Goal: Task Accomplishment & Management: Manage account settings

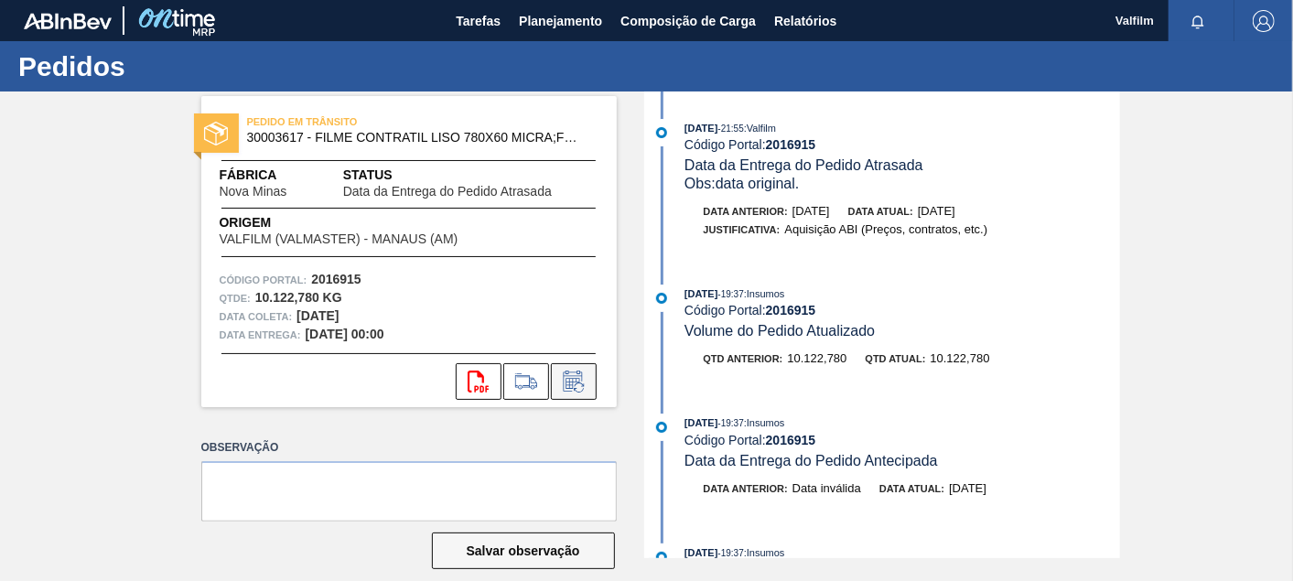
click at [569, 386] on icon at bounding box center [573, 382] width 29 height 22
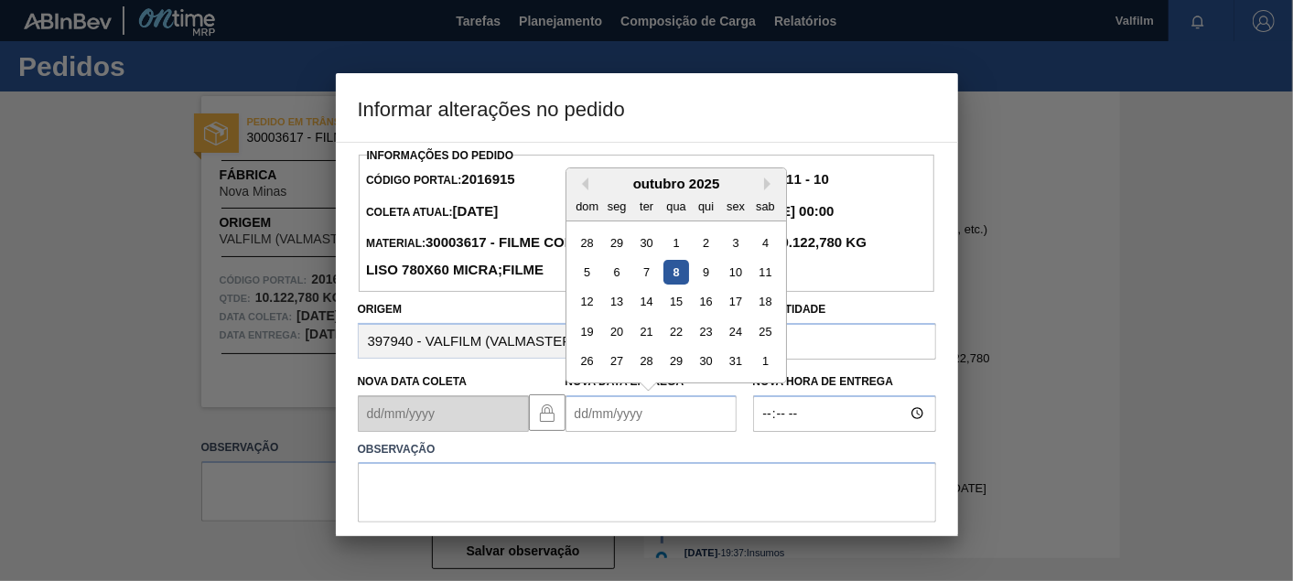
click at [632, 432] on Entrega2016915 "Nova Data Entrega" at bounding box center [650, 413] width 171 height 37
drag, startPoint x: 655, startPoint y: 327, endPoint x: 652, endPoint y: 355, distance: 28.6
click at [652, 314] on div "14" at bounding box center [645, 301] width 25 height 25
type Entrega2016915 "14/10/2025"
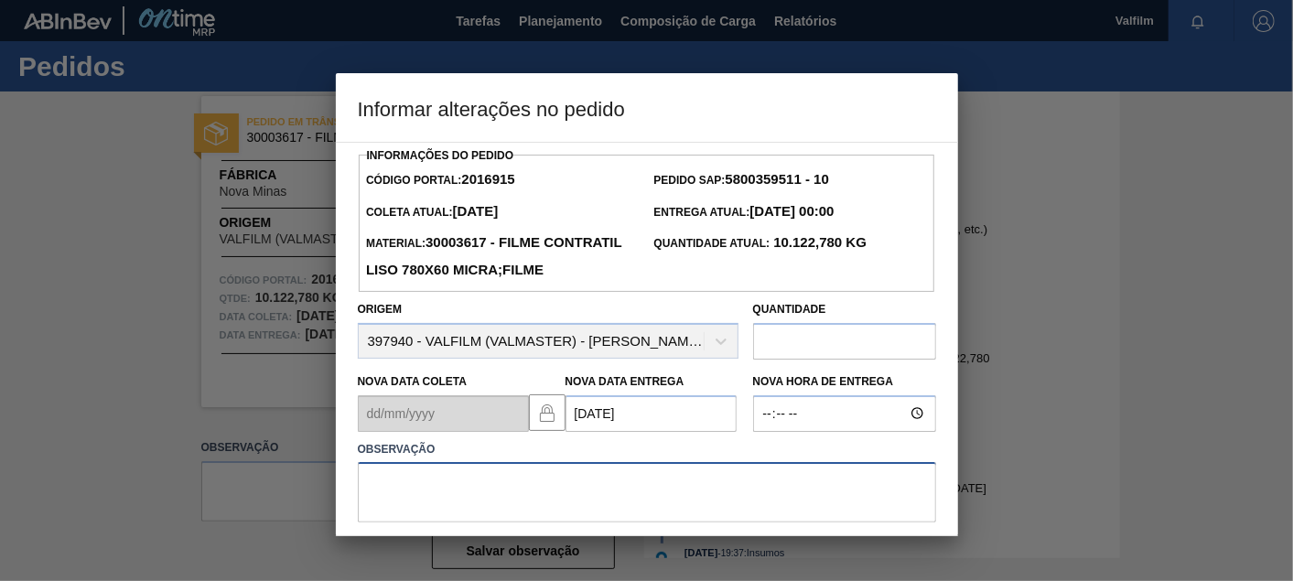
click at [613, 513] on textarea at bounding box center [647, 492] width 578 height 60
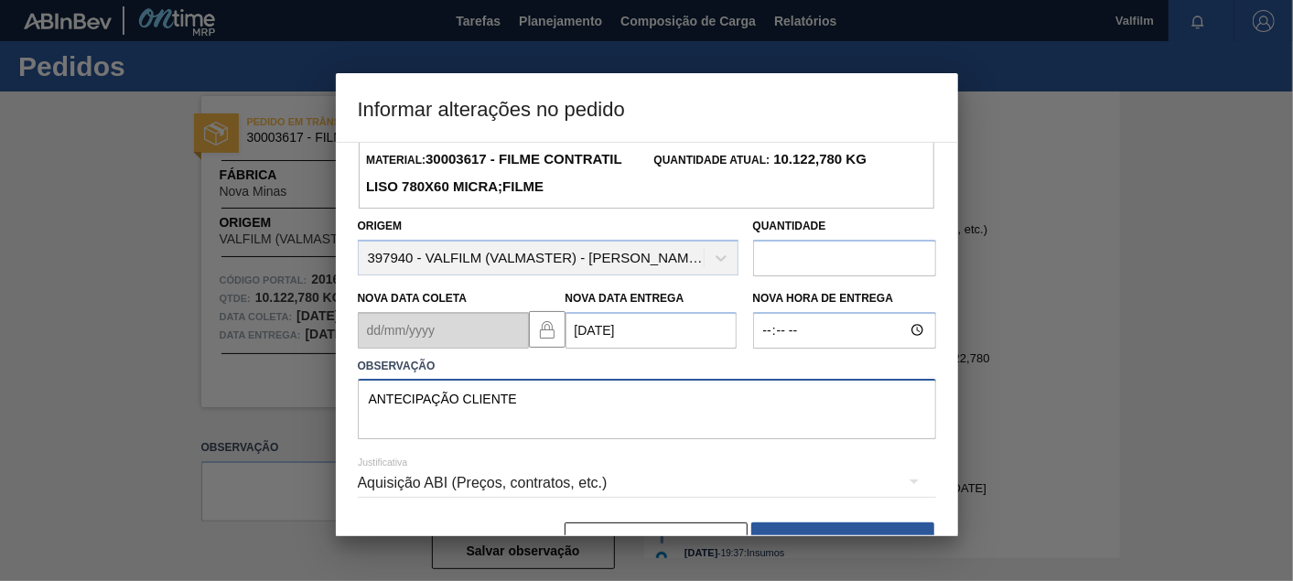
scroll to position [159, 0]
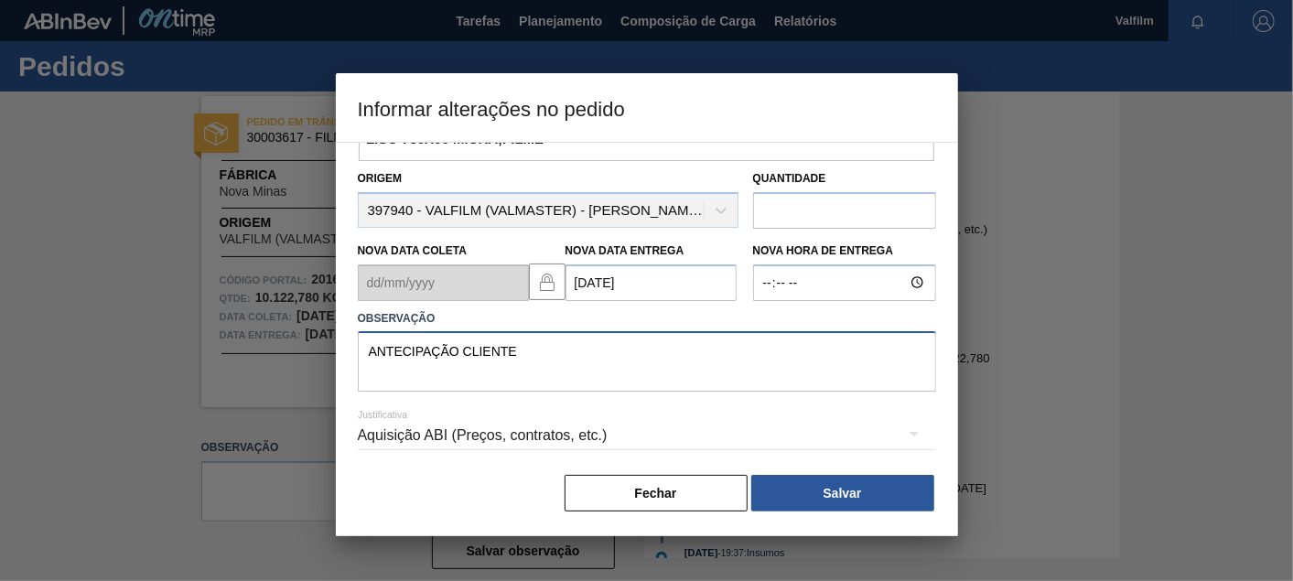
type textarea "ANTECIPAÇÃO CLIENTE"
click at [563, 441] on div "Aquisição ABI (Preços, contratos, etc.)" at bounding box center [647, 435] width 578 height 51
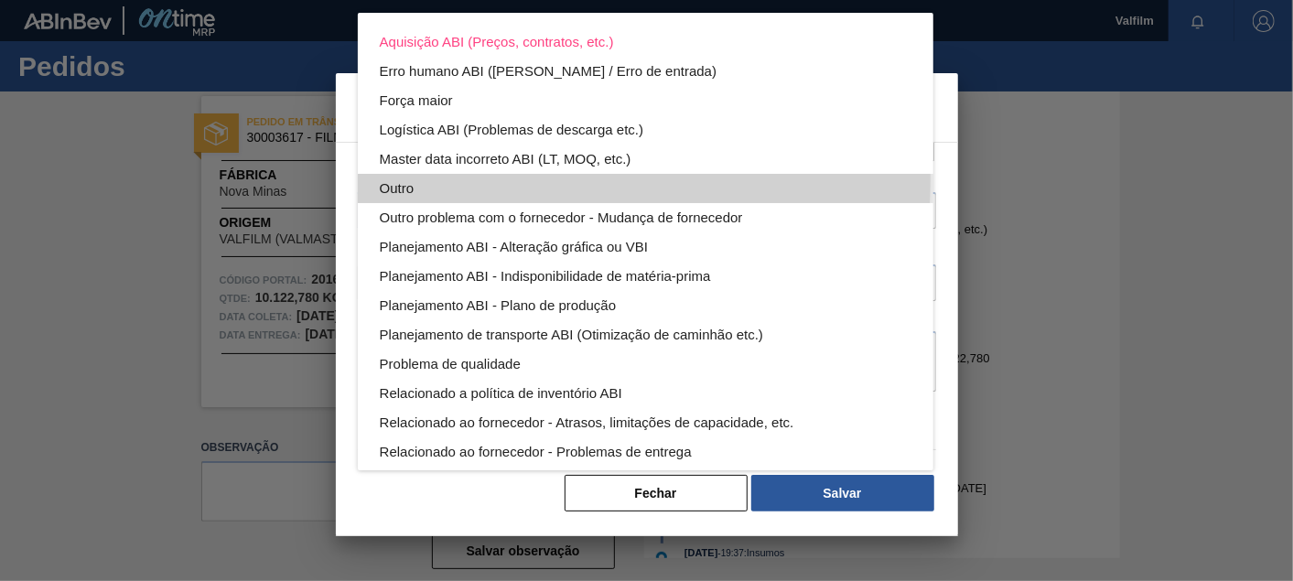
click at [417, 179] on div "Outro" at bounding box center [646, 188] width 532 height 29
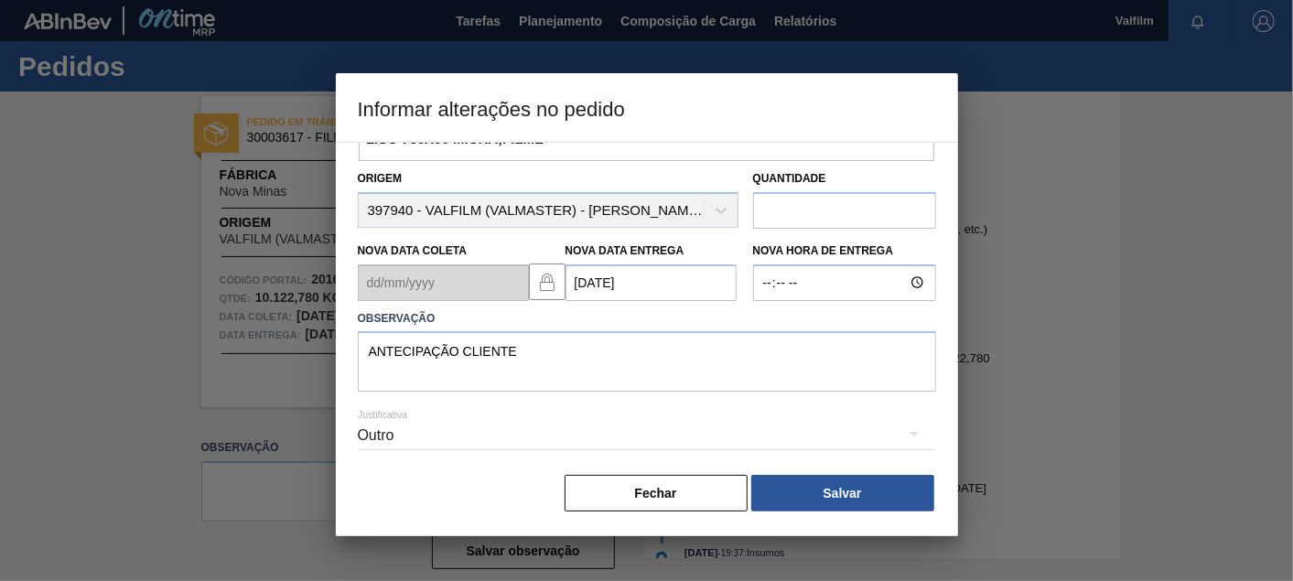
click at [864, 480] on button "Salvar" at bounding box center [842, 493] width 183 height 37
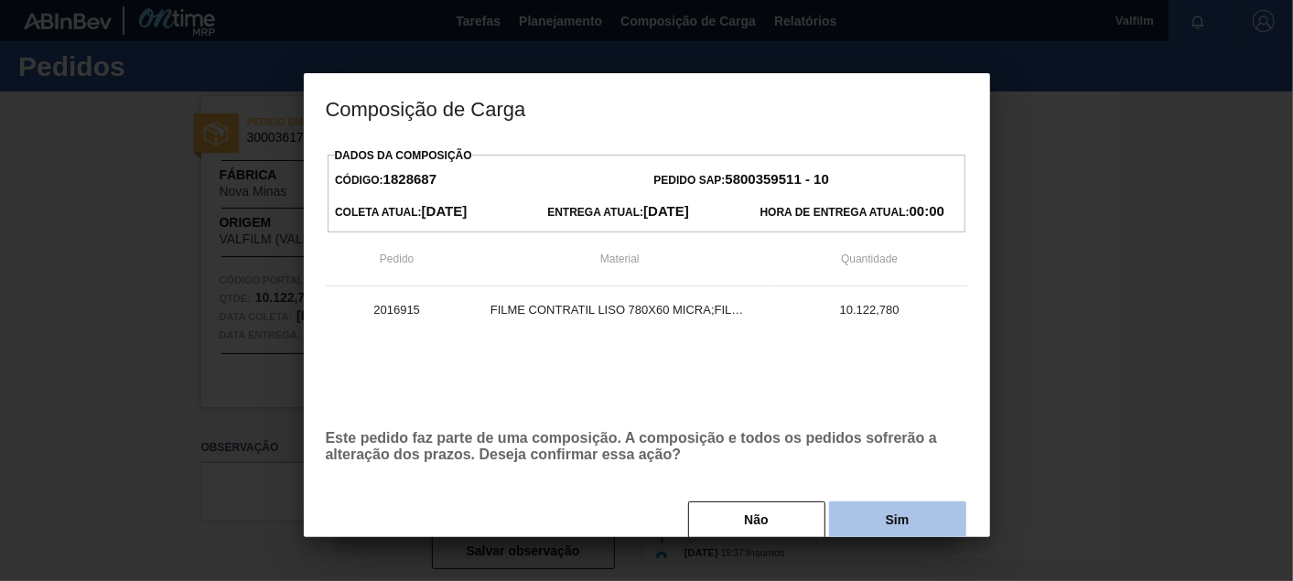
click at [913, 522] on button "Sim" at bounding box center [897, 519] width 137 height 37
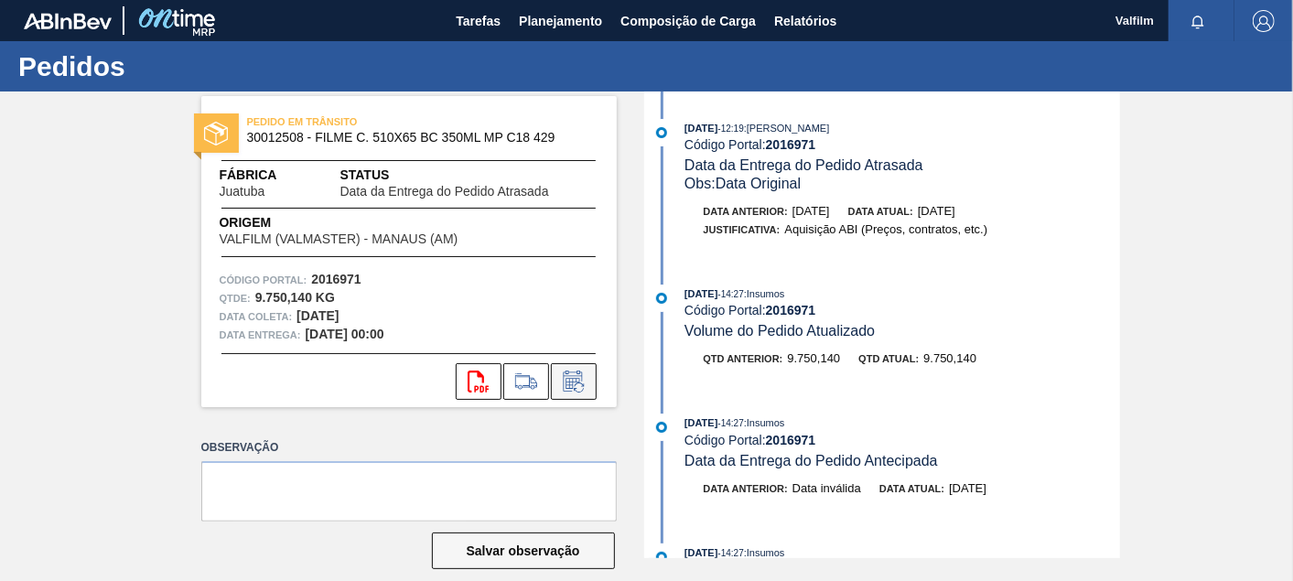
click at [567, 394] on button at bounding box center [574, 381] width 46 height 37
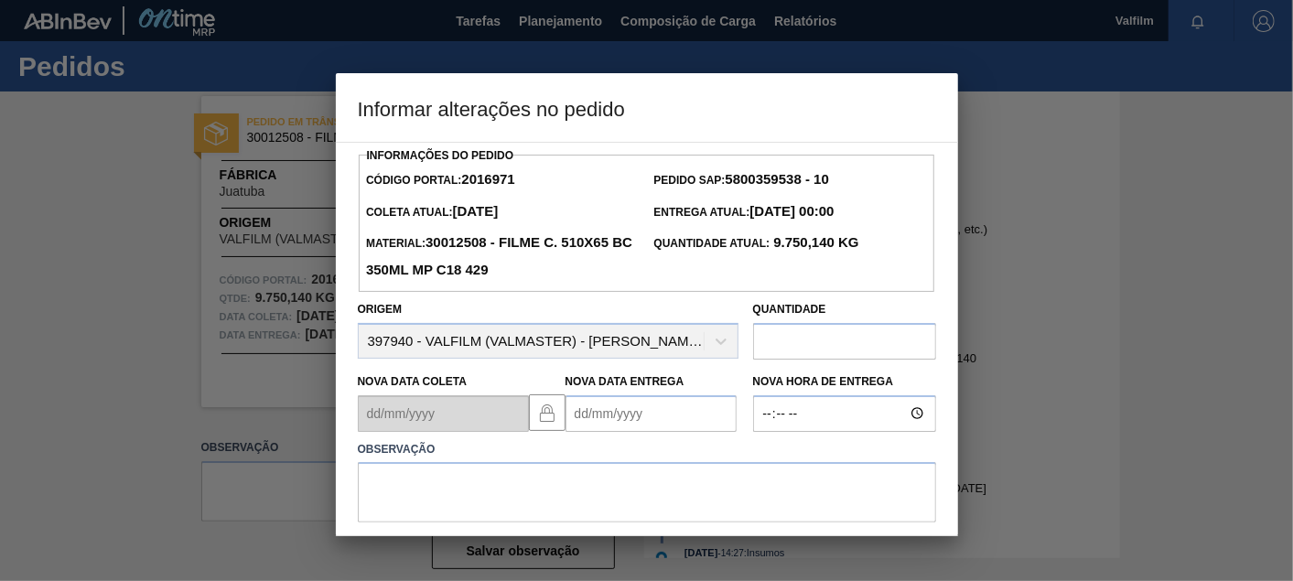
click at [624, 427] on Entrega2016971 "Nova Data Entrega" at bounding box center [650, 413] width 171 height 37
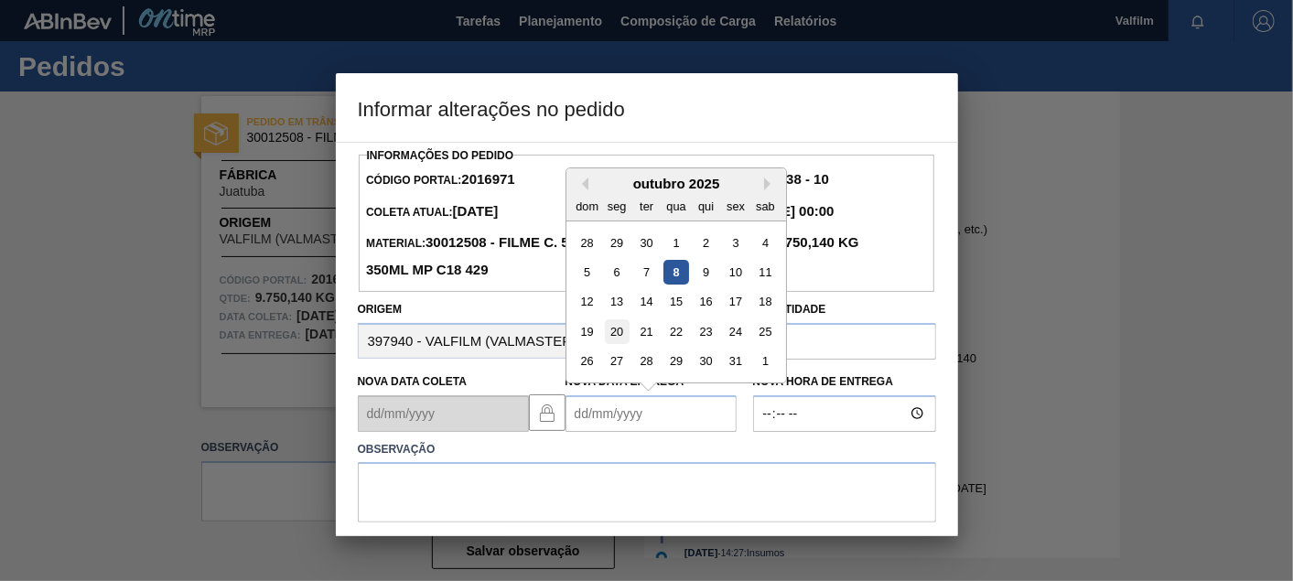
click at [618, 334] on div "20" at bounding box center [616, 331] width 25 height 25
type Entrega2016971 "[DATE]"
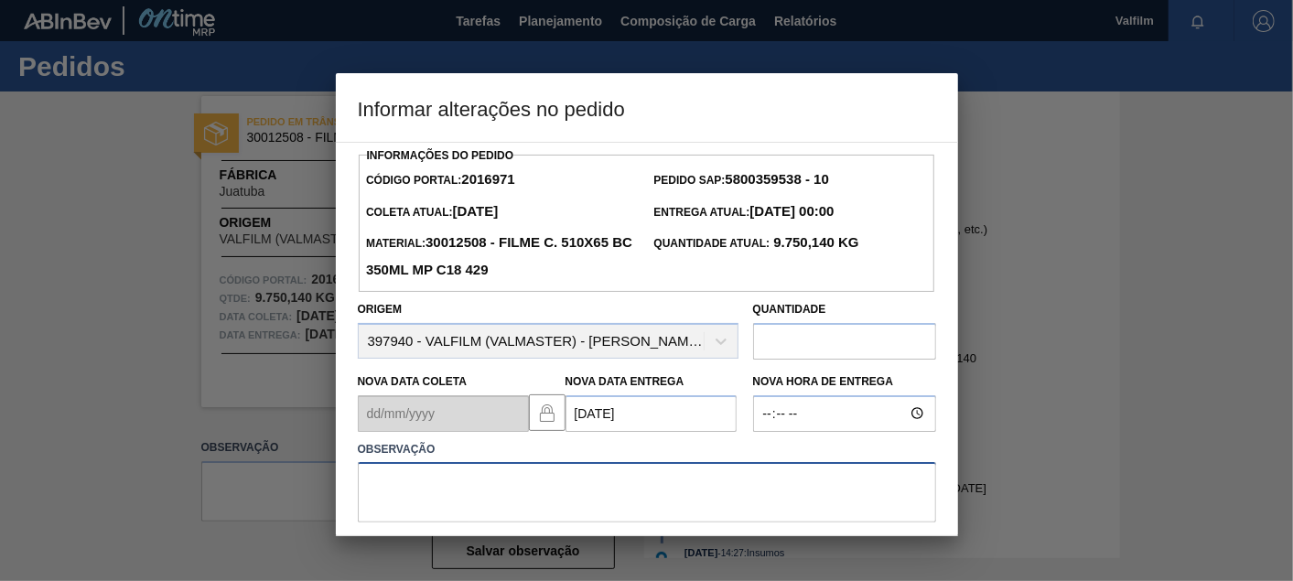
drag, startPoint x: 627, startPoint y: 501, endPoint x: 619, endPoint y: 490, distance: 13.7
click at [627, 500] on textarea at bounding box center [647, 492] width 578 height 60
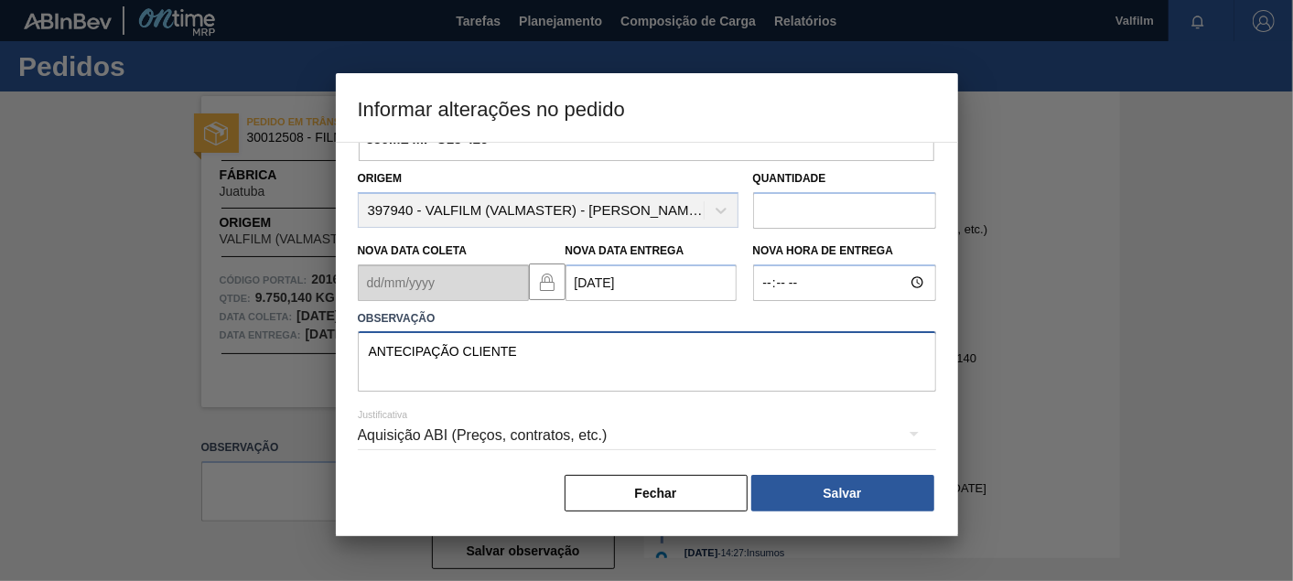
type textarea "ANTECIPAÇÃO CLIENTE"
click at [608, 444] on div "Aquisição ABI (Preços, contratos, etc.)" at bounding box center [647, 435] width 578 height 51
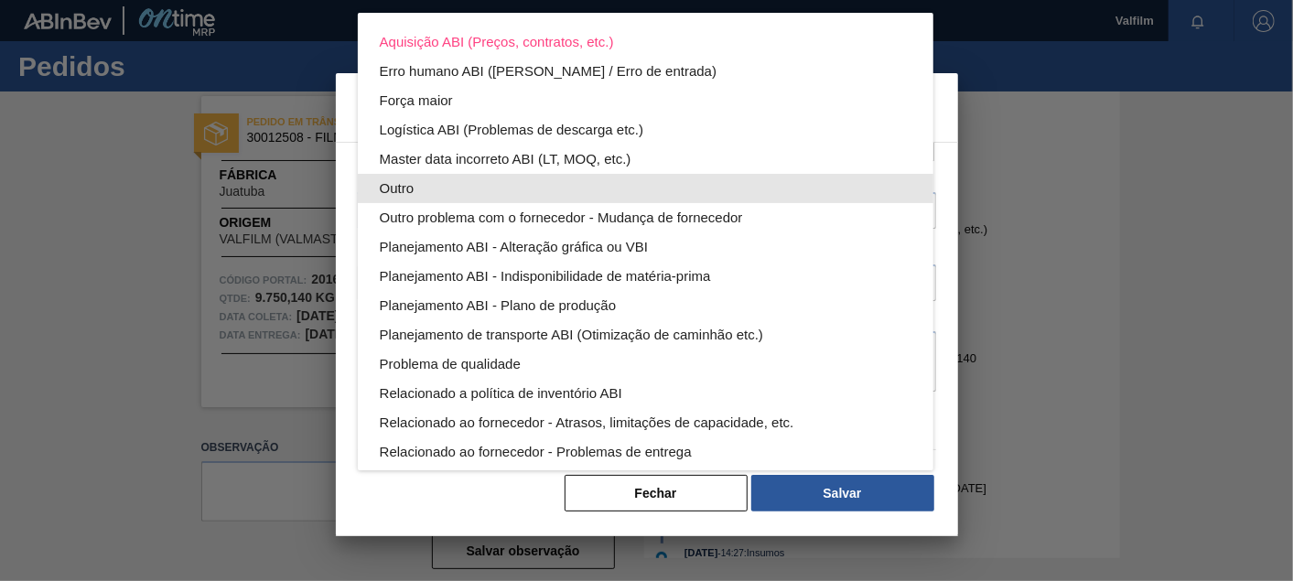
click at [420, 192] on div "Outro" at bounding box center [646, 188] width 532 height 29
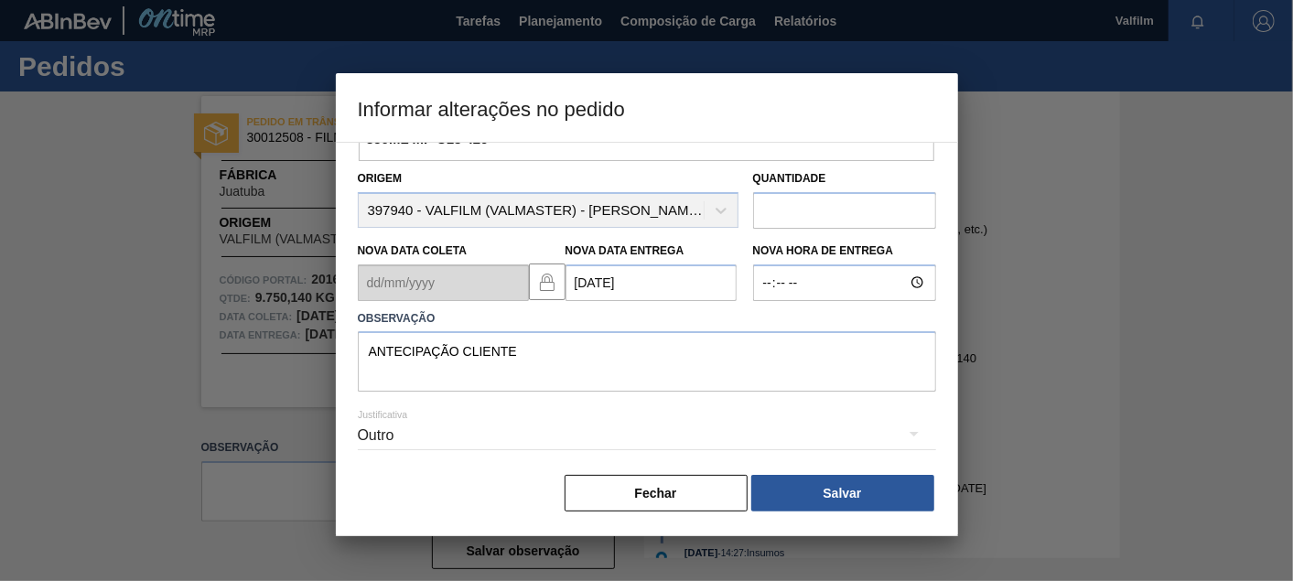
click at [836, 497] on button "Salvar" at bounding box center [842, 493] width 183 height 37
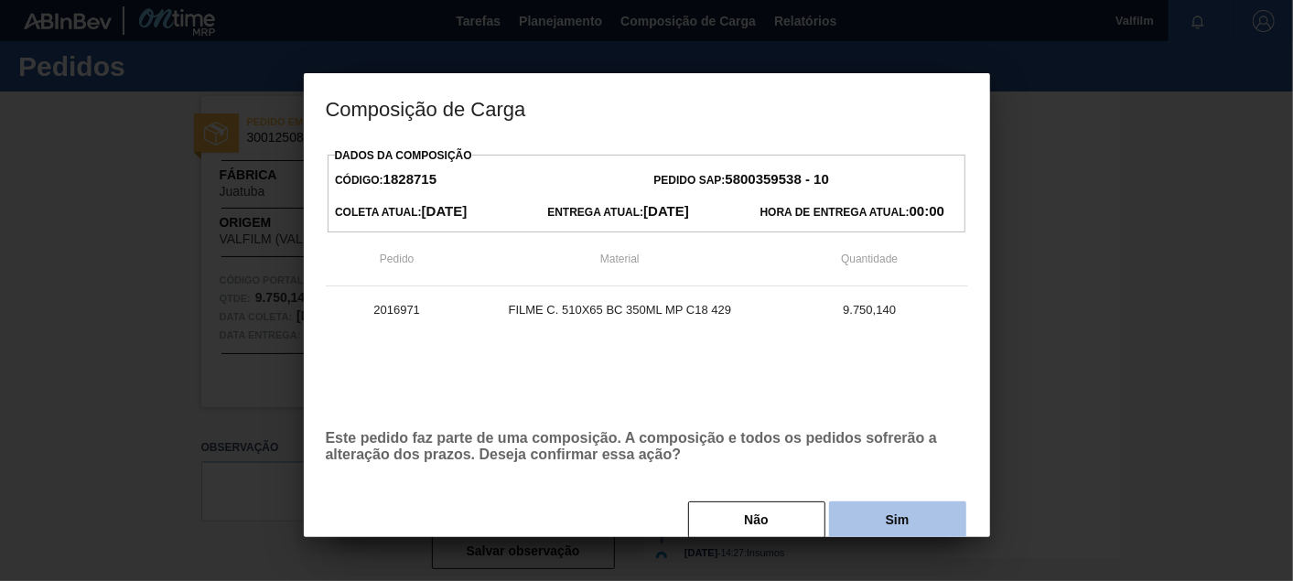
click at [889, 519] on button "Sim" at bounding box center [897, 519] width 137 height 37
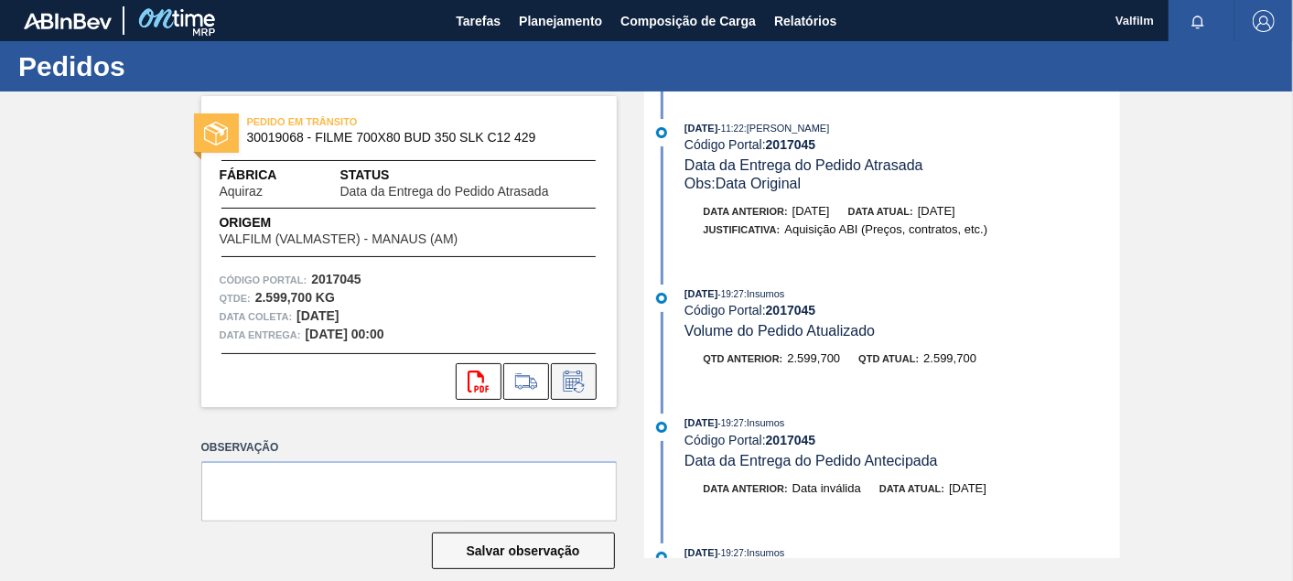
click at [586, 384] on icon at bounding box center [573, 382] width 29 height 22
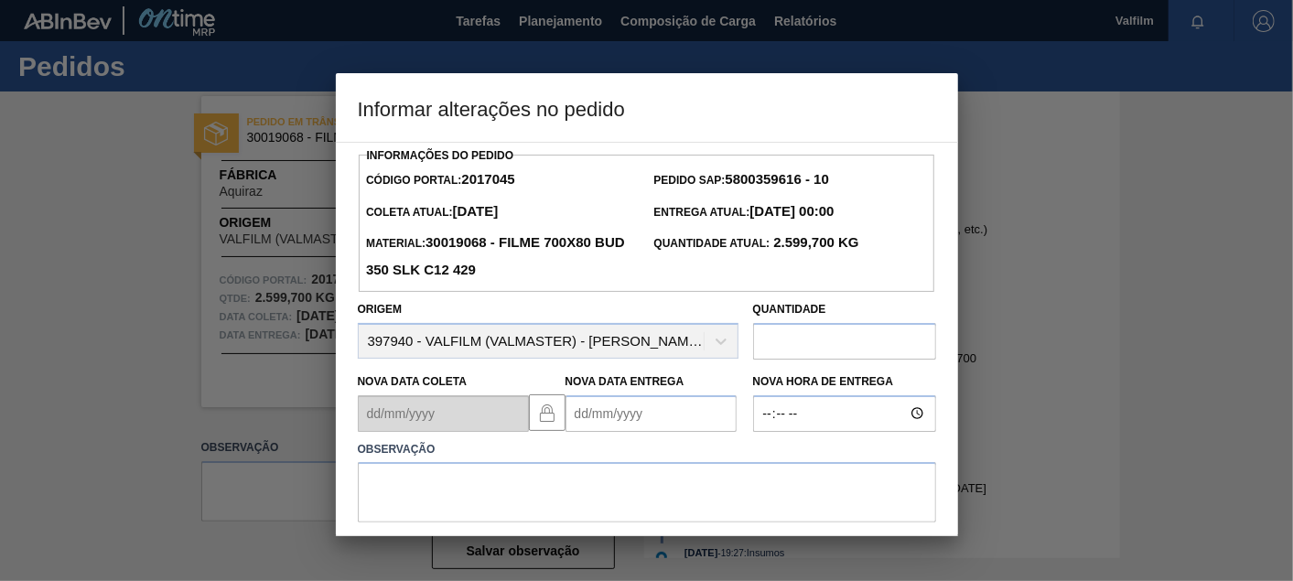
click at [617, 415] on Entrega2017045 "Nova Data Entrega" at bounding box center [650, 413] width 171 height 37
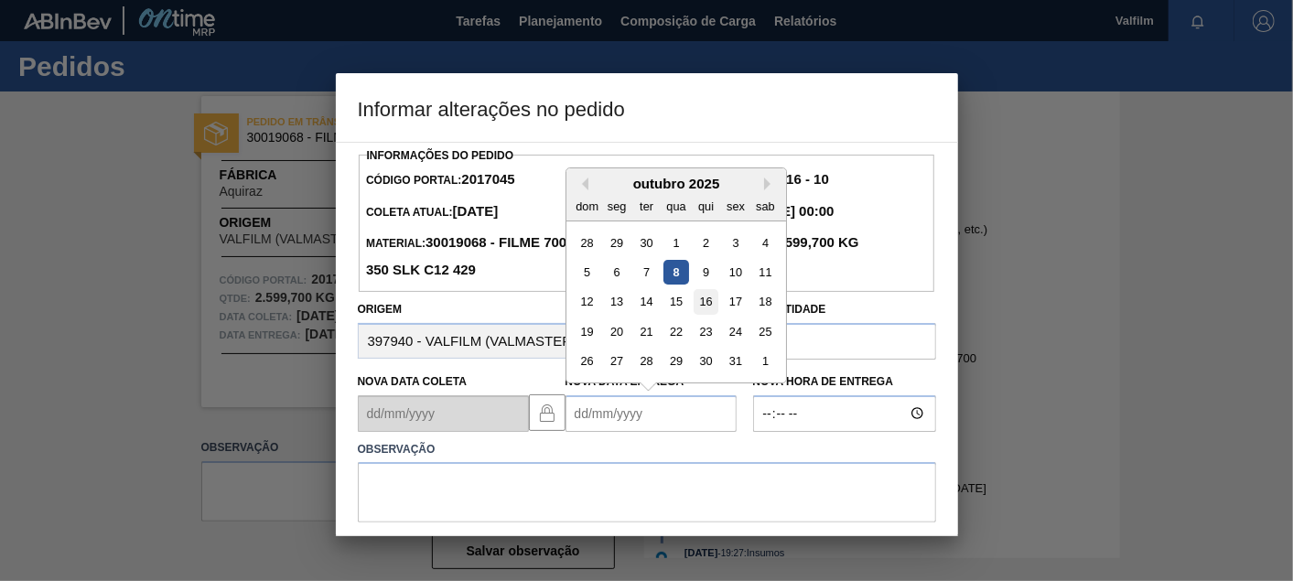
click at [705, 300] on div "16" at bounding box center [705, 301] width 25 height 25
type Entrega2017045 "16/10/2025"
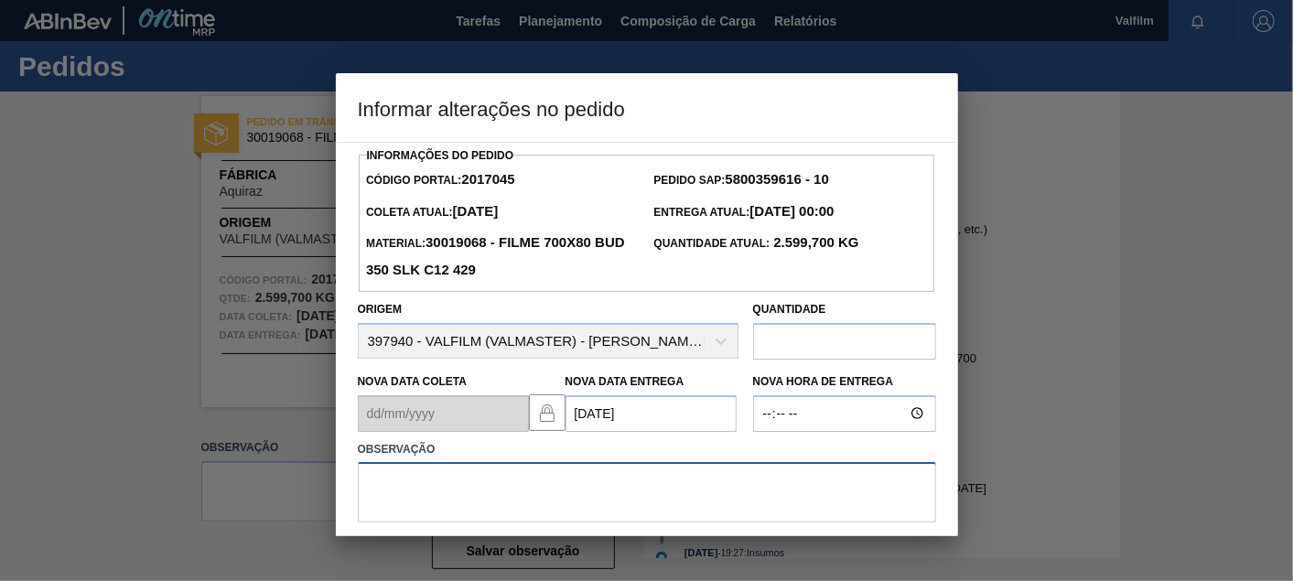
click at [673, 490] on textarea at bounding box center [647, 492] width 578 height 60
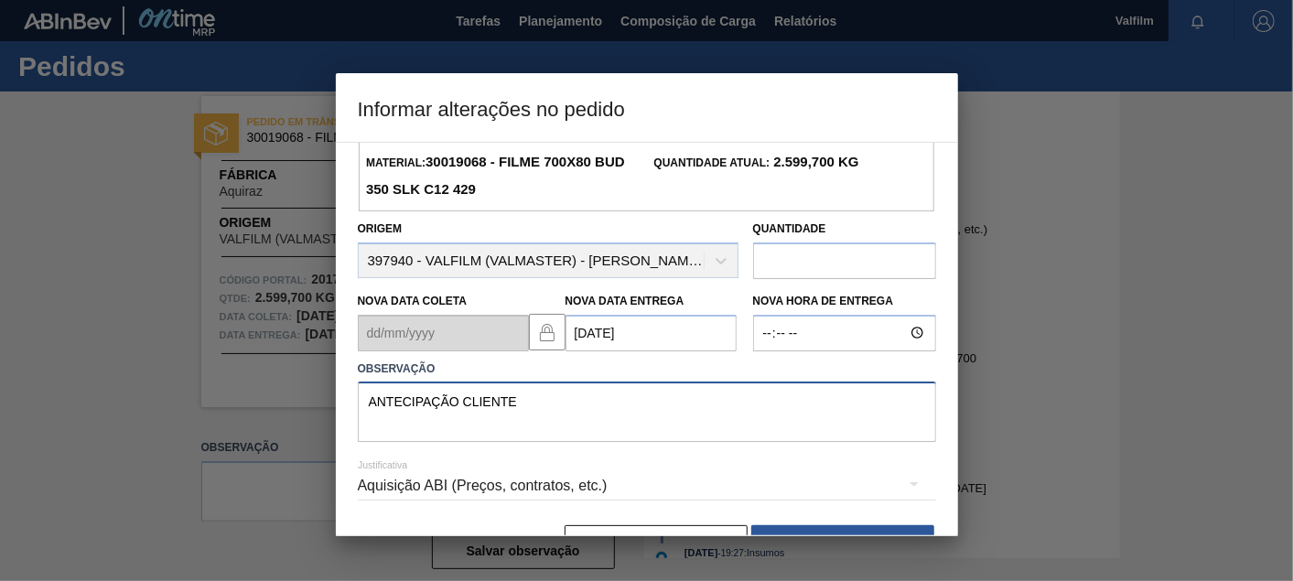
scroll to position [132, 0]
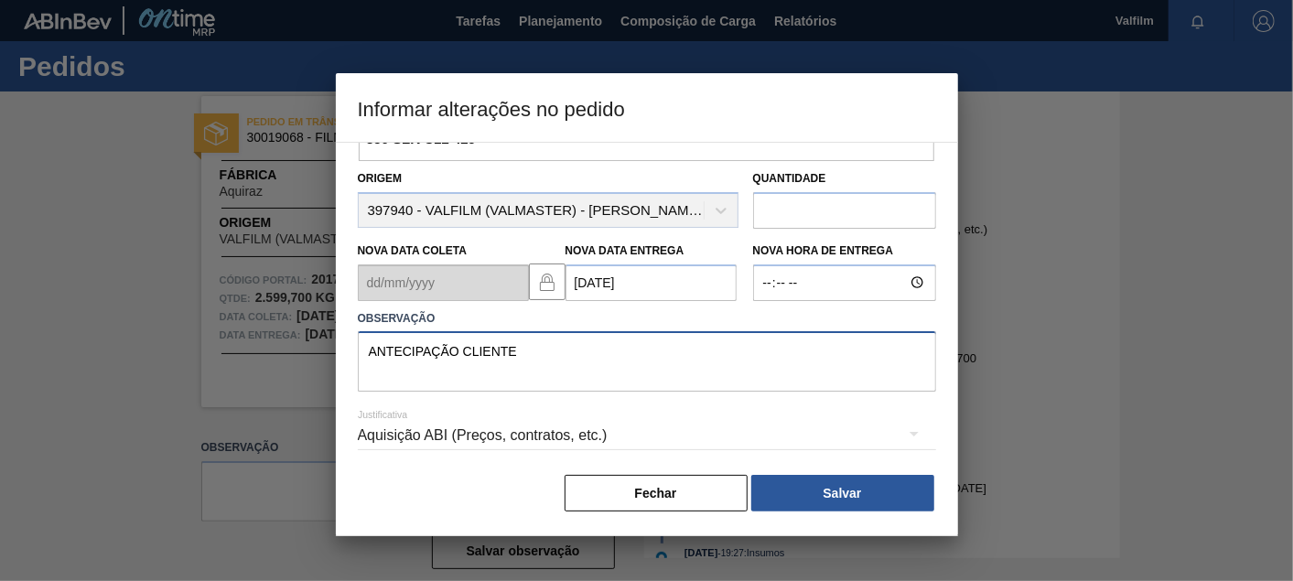
type textarea "ANTECIPAÇÃO CLIENTE"
click at [517, 438] on div "Aquisição ABI (Preços, contratos, etc.)" at bounding box center [647, 435] width 578 height 51
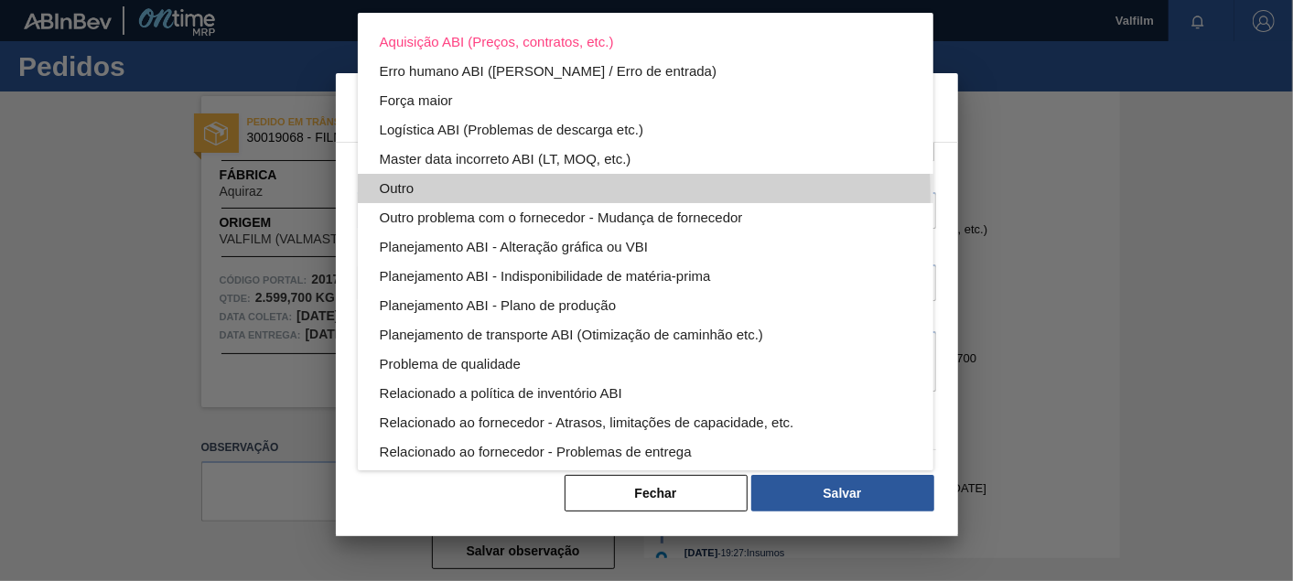
click at [467, 197] on div "Outro" at bounding box center [646, 188] width 532 height 29
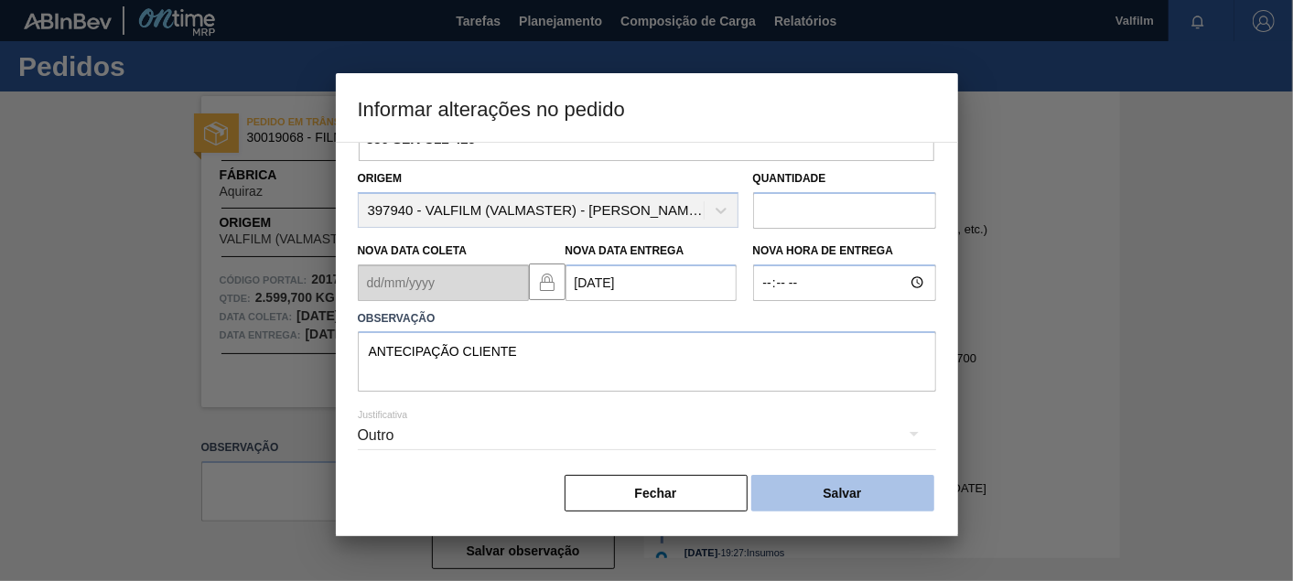
click at [862, 501] on button "Salvar" at bounding box center [842, 493] width 183 height 37
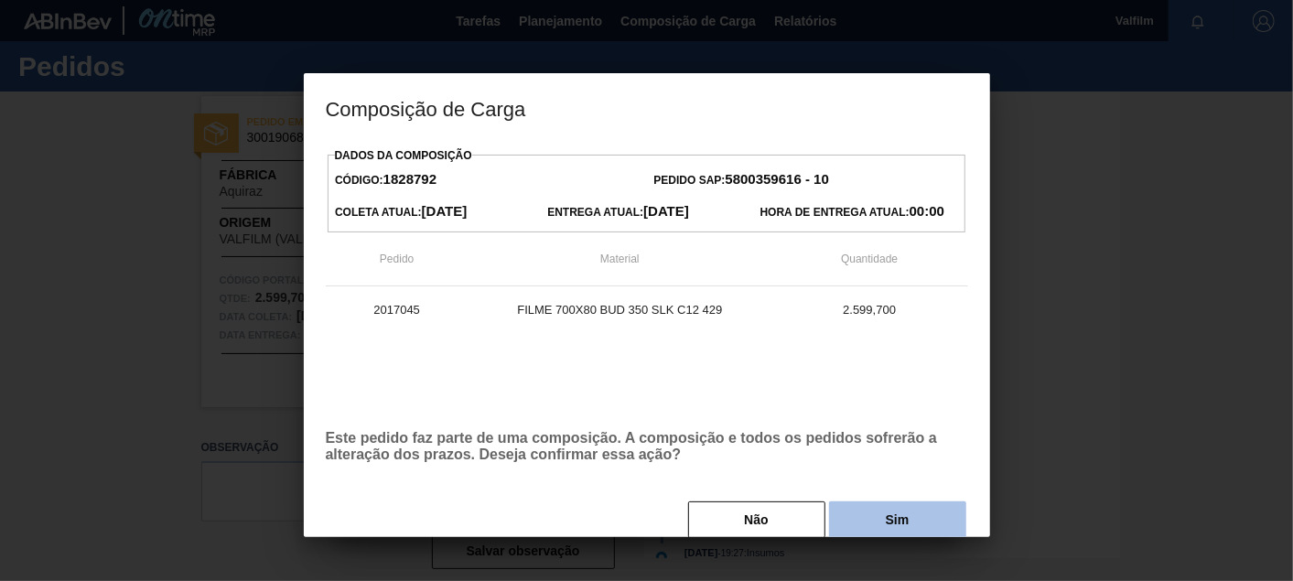
click at [917, 514] on button "Sim" at bounding box center [897, 519] width 137 height 37
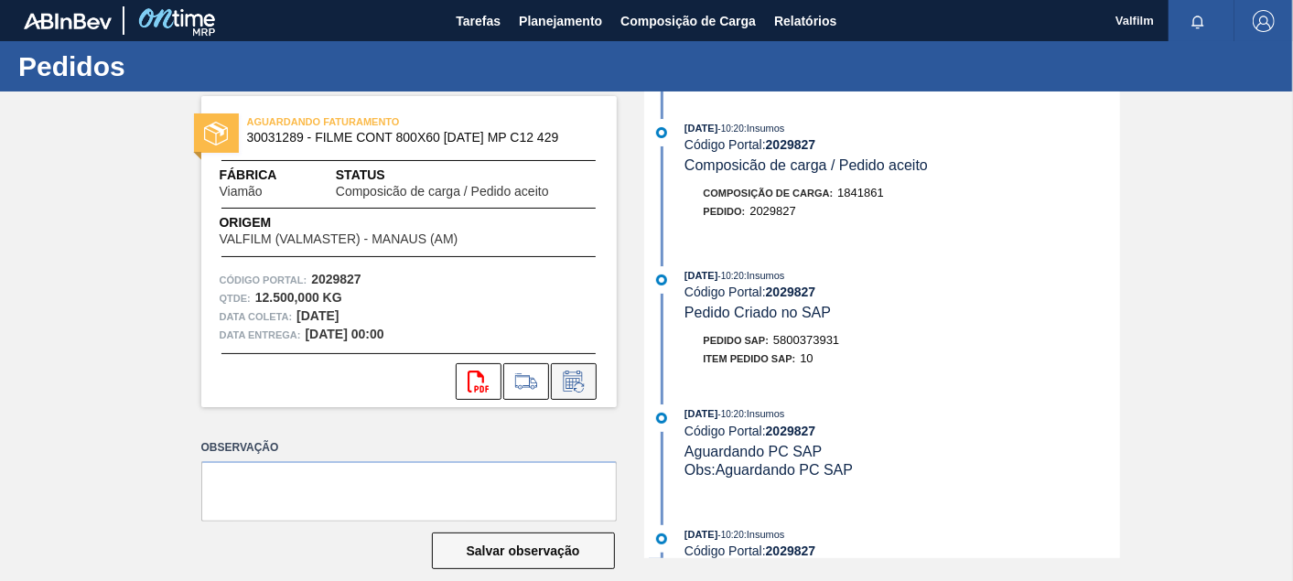
click at [582, 389] on icon at bounding box center [573, 382] width 29 height 22
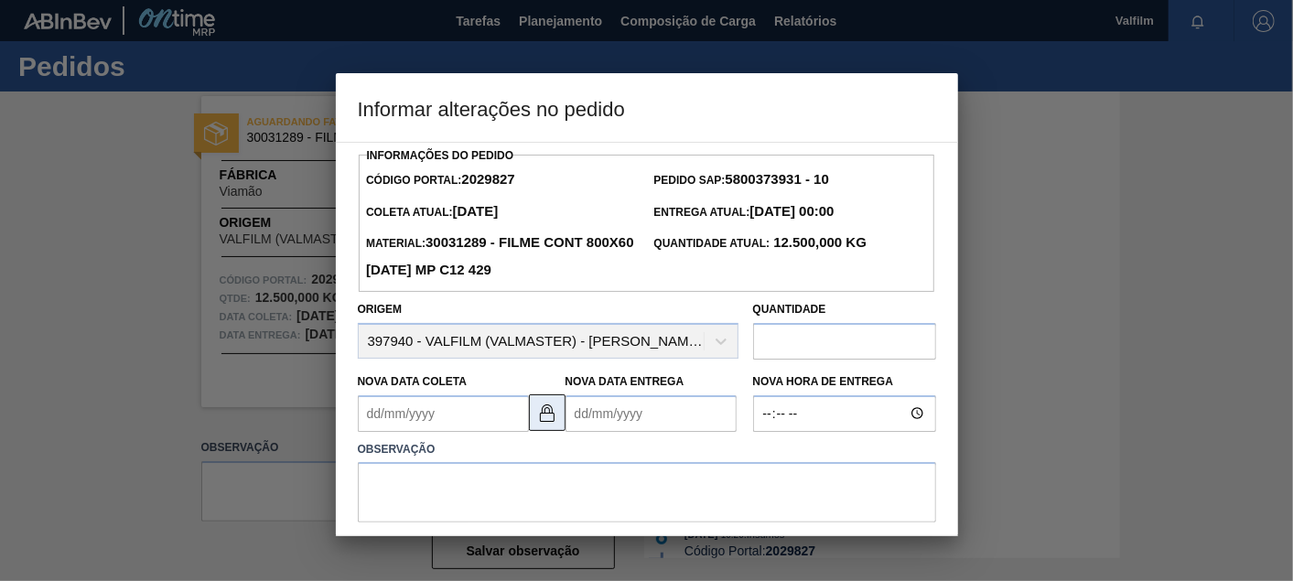
click at [549, 413] on img at bounding box center [547, 413] width 22 height 22
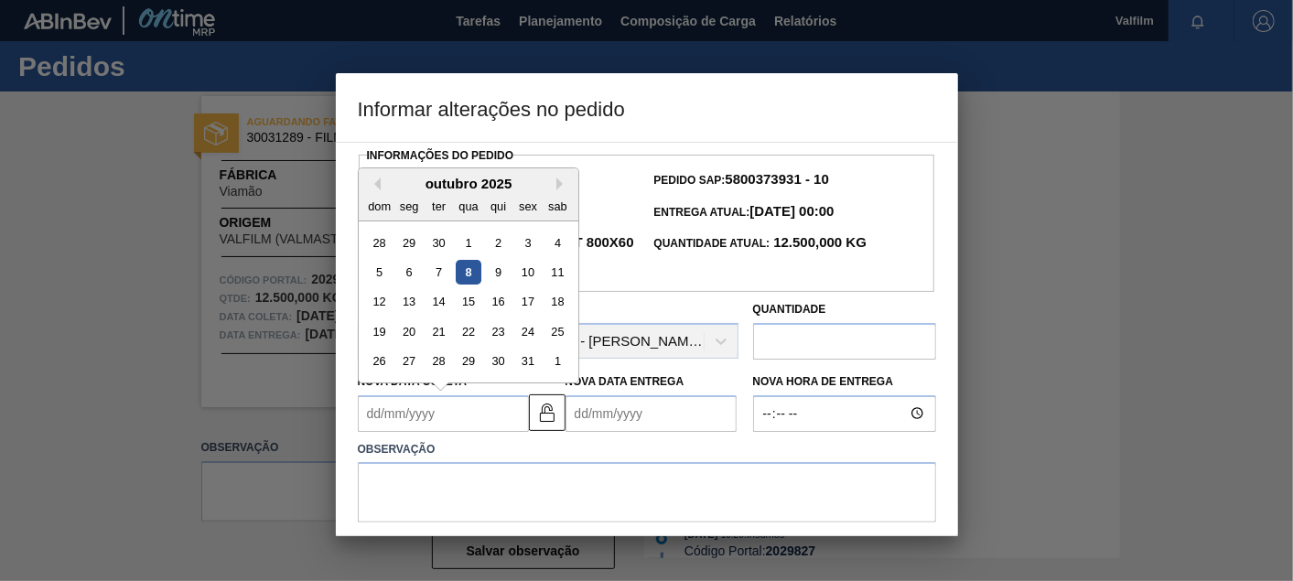
click at [436, 405] on Coleta2029827 "Nova Data Coleta" at bounding box center [443, 413] width 171 height 37
click at [527, 303] on div "17" at bounding box center [527, 301] width 25 height 25
type Coleta2029827 "[DATE]"
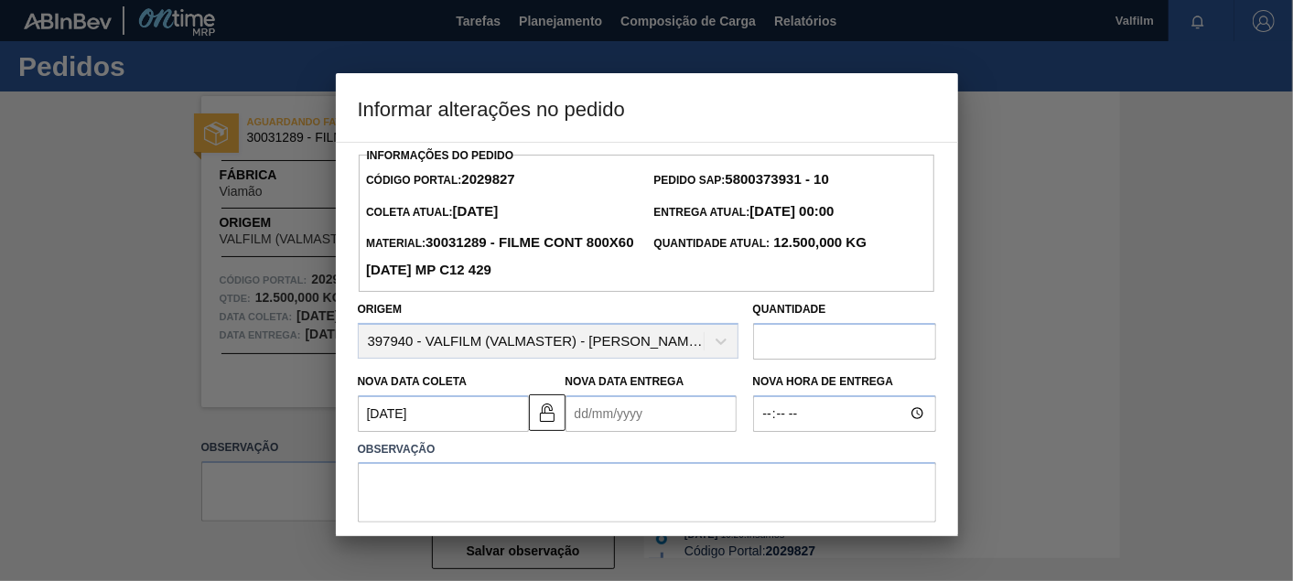
click at [639, 392] on div "Nova Data Entrega" at bounding box center [650, 400] width 171 height 63
click at [630, 404] on Entrega2029827 "Nova Data Entrega" at bounding box center [650, 413] width 171 height 37
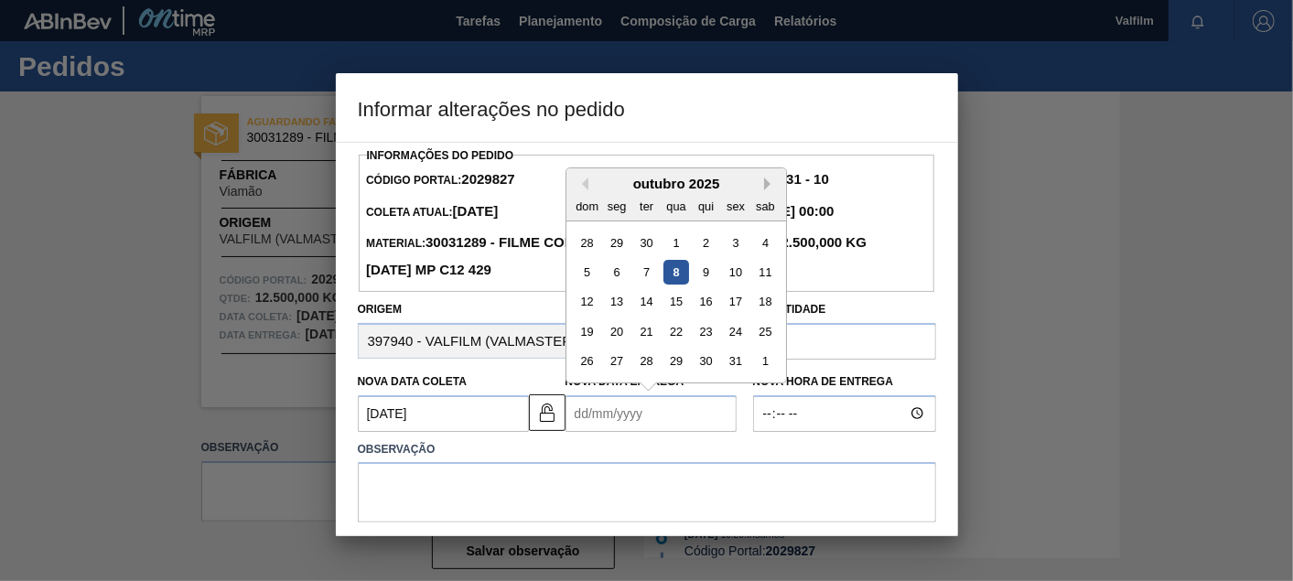
click at [766, 187] on button "Next Month" at bounding box center [770, 184] width 13 height 13
click at [620, 334] on div "17" at bounding box center [616, 331] width 25 height 25
type Entrega2029827 "[DATE]"
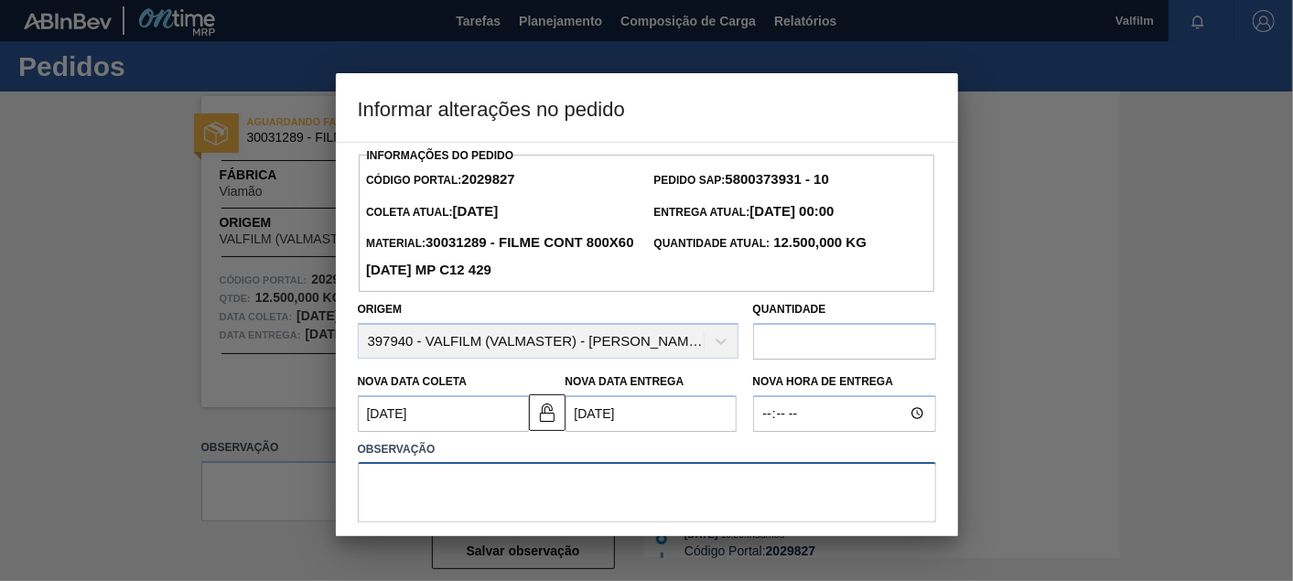
click at [551, 502] on textarea at bounding box center [647, 492] width 578 height 60
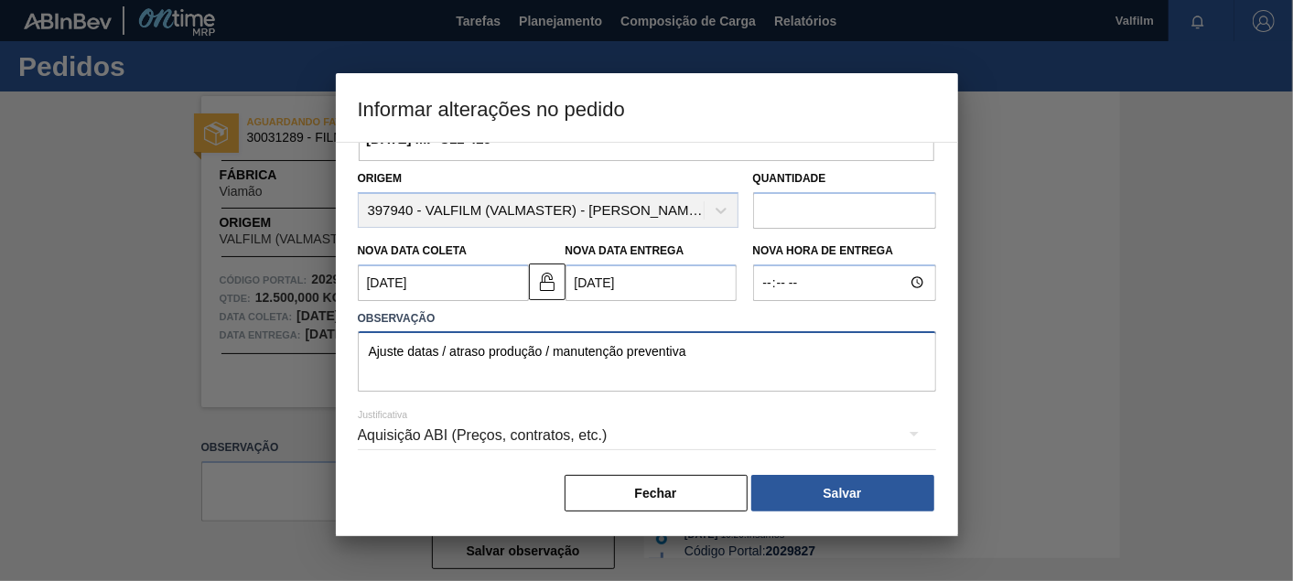
type textarea "Ajuste datas / atraso produção / manutenção preventiva"
click at [504, 441] on div "Aquisição ABI (Preços, contratos, etc.)" at bounding box center [647, 435] width 578 height 51
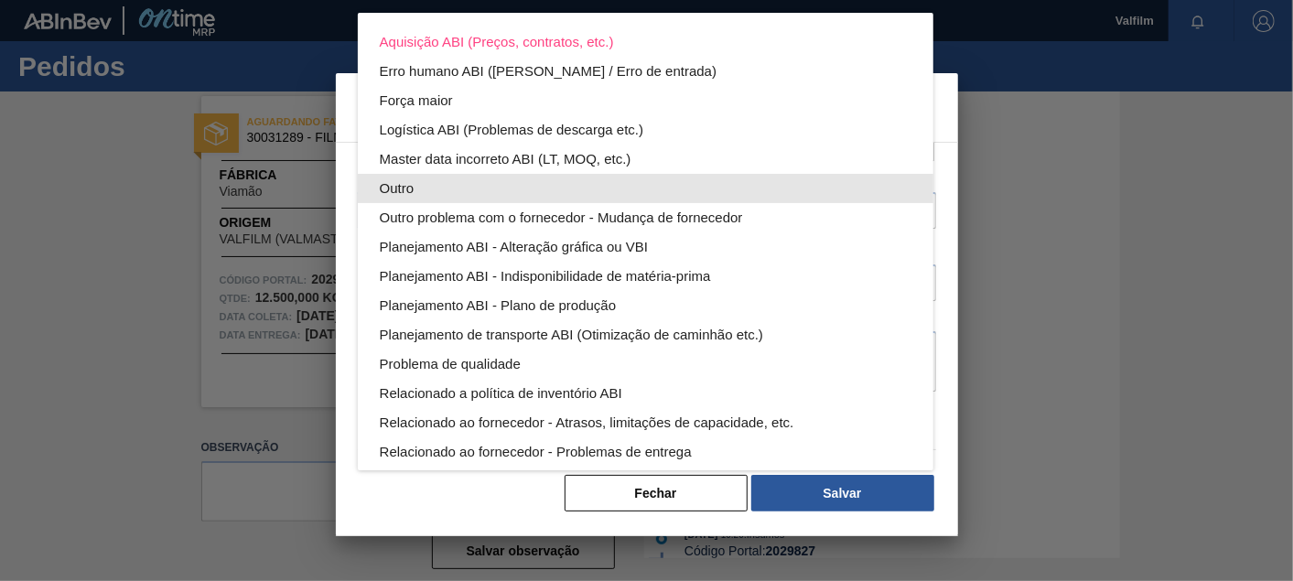
drag, startPoint x: 415, startPoint y: 183, endPoint x: 507, endPoint y: 224, distance: 100.3
click at [420, 183] on div "Outro" at bounding box center [646, 188] width 532 height 29
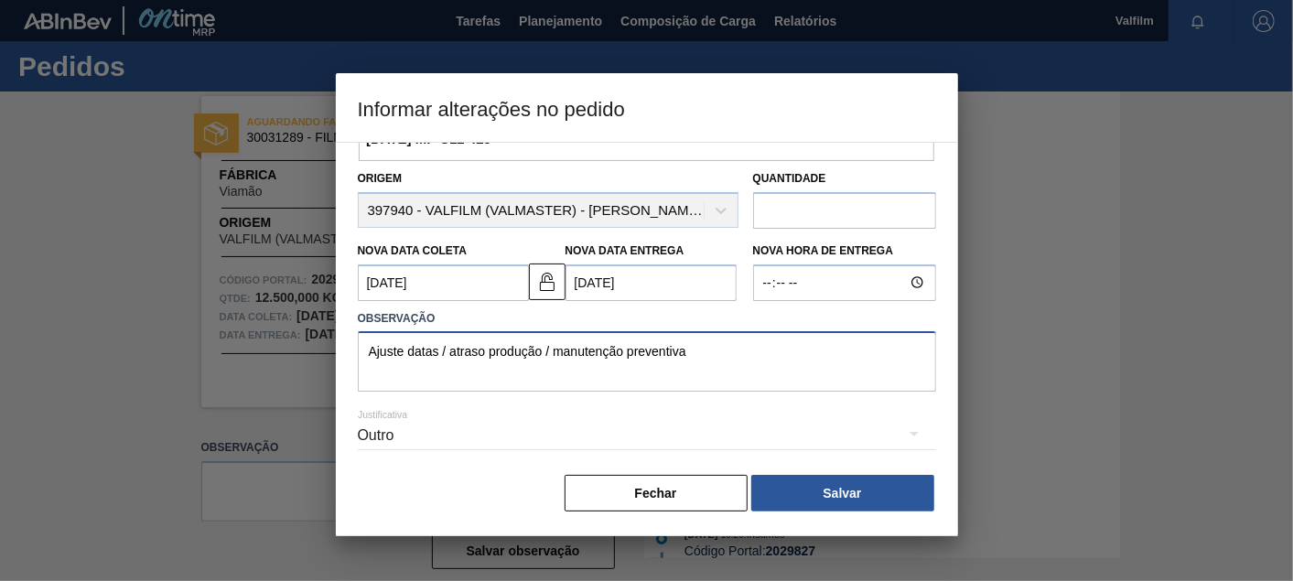
drag, startPoint x: 729, startPoint y: 350, endPoint x: 109, endPoint y: 339, distance: 620.5
click at [109, 339] on div "Informar alterações no pedido Informações do Pedido Código Portal: 2029827 Pedi…" at bounding box center [646, 290] width 1293 height 581
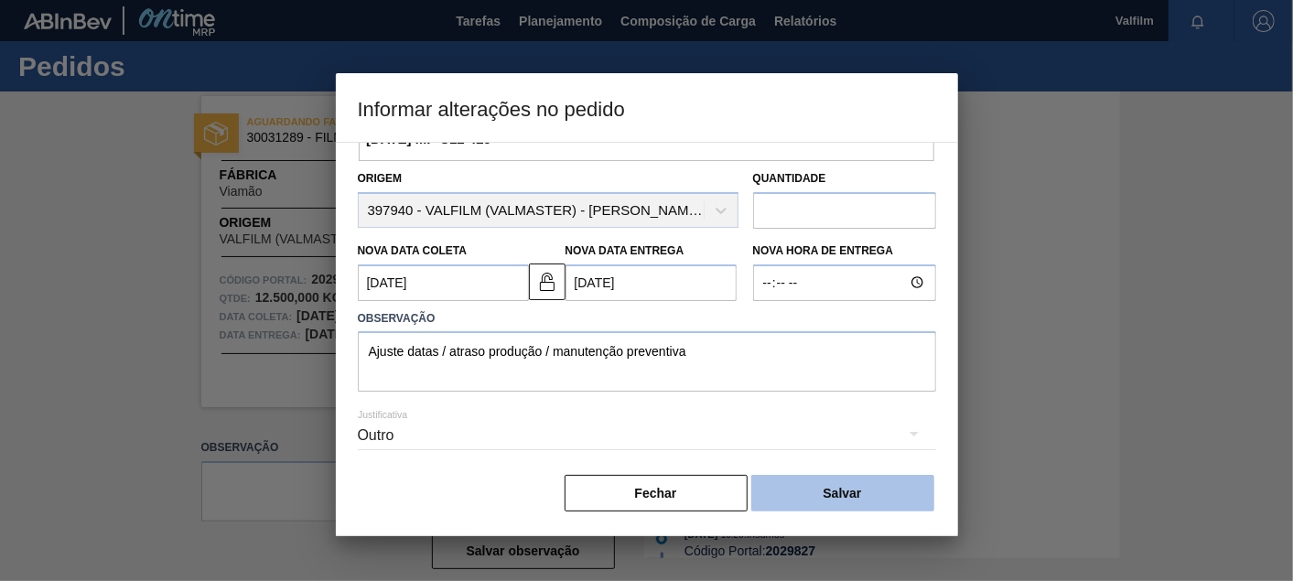
click at [833, 496] on button "Salvar" at bounding box center [842, 493] width 183 height 37
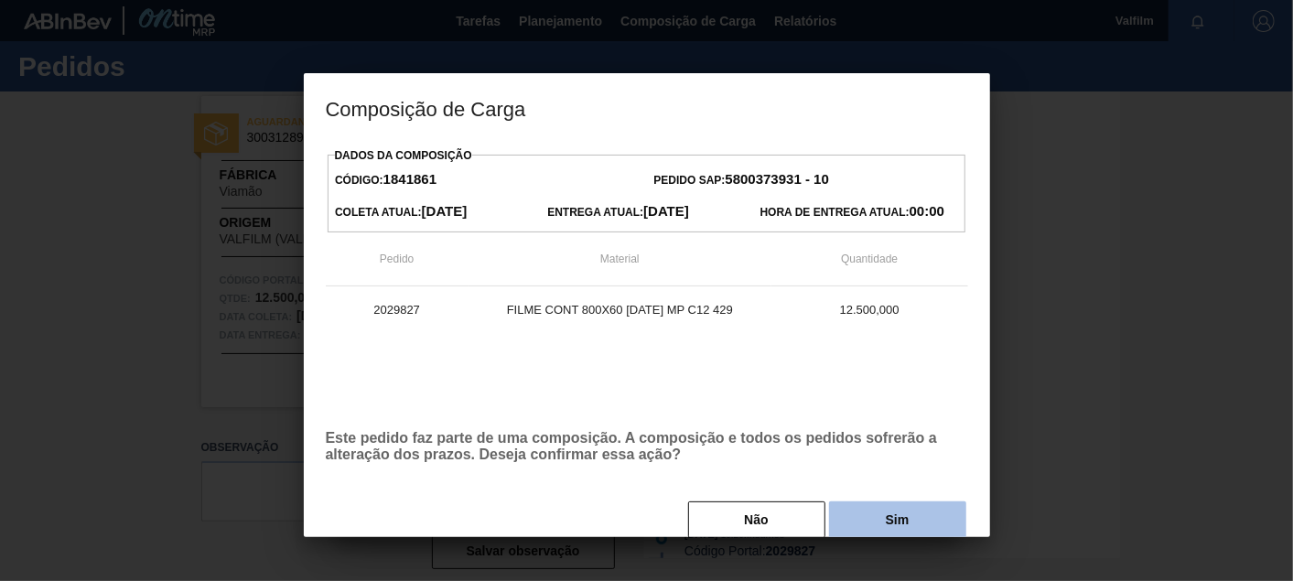
click at [888, 517] on button "Sim" at bounding box center [897, 519] width 137 height 37
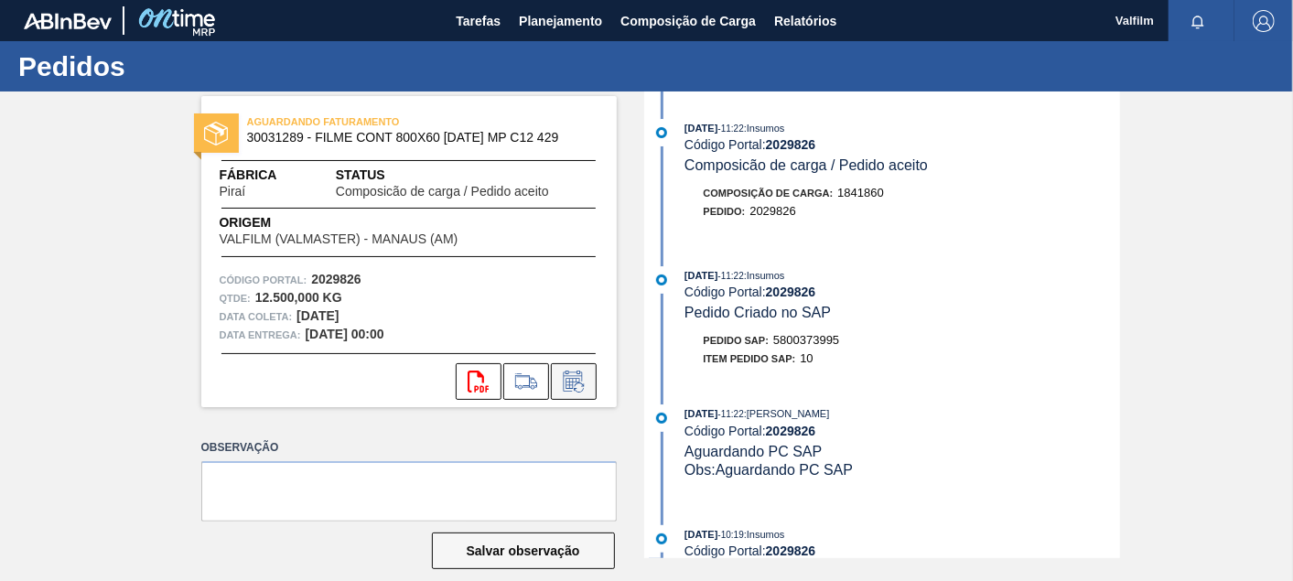
click at [577, 375] on icon at bounding box center [572, 381] width 19 height 21
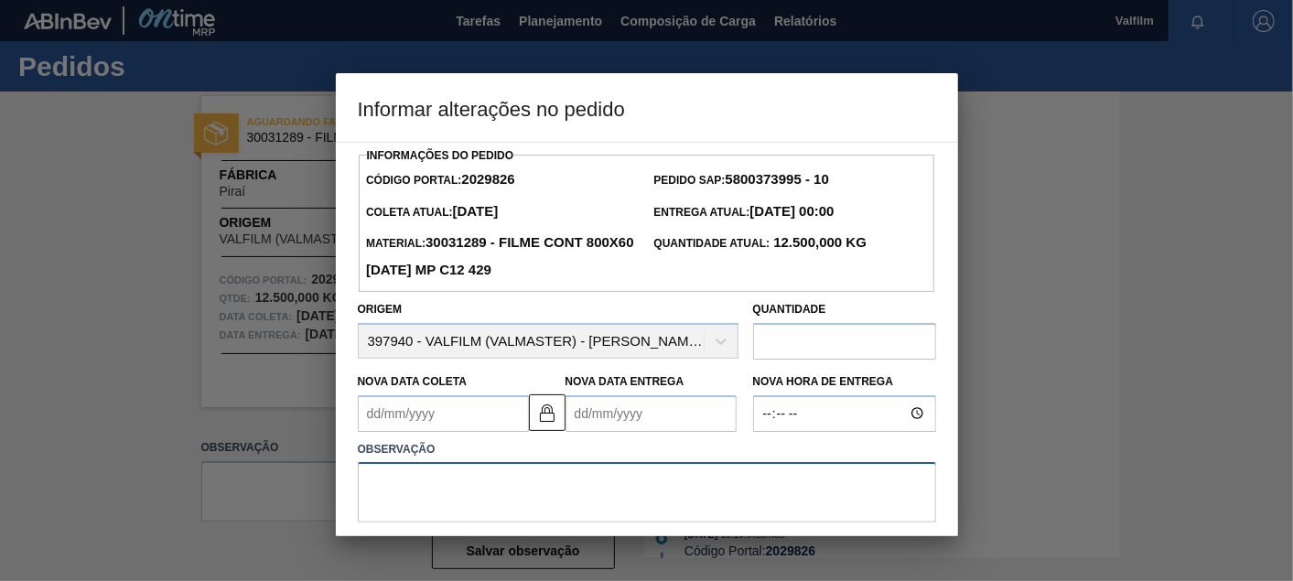
click at [535, 489] on textarea at bounding box center [647, 492] width 578 height 60
paste textarea "Ajuste datas / atraso produção / manutenção preventiva"
type textarea "Ajuste datas / atraso produção / manutenção preventiva"
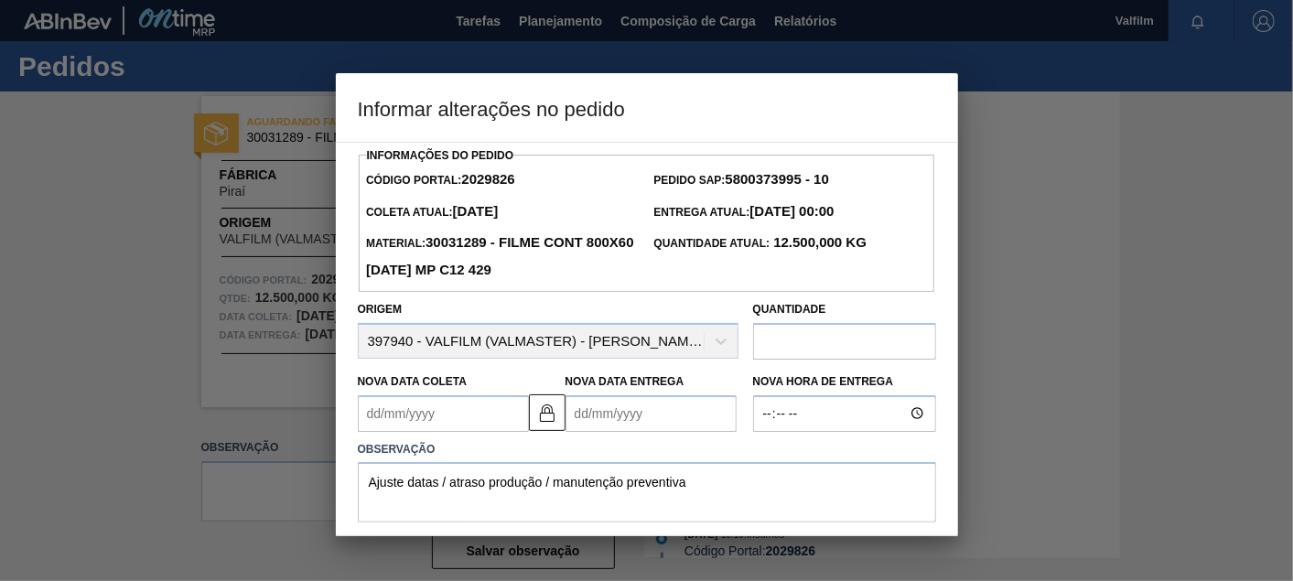
click at [466, 418] on Coleta2029826 "Nova Data Coleta" at bounding box center [443, 413] width 171 height 37
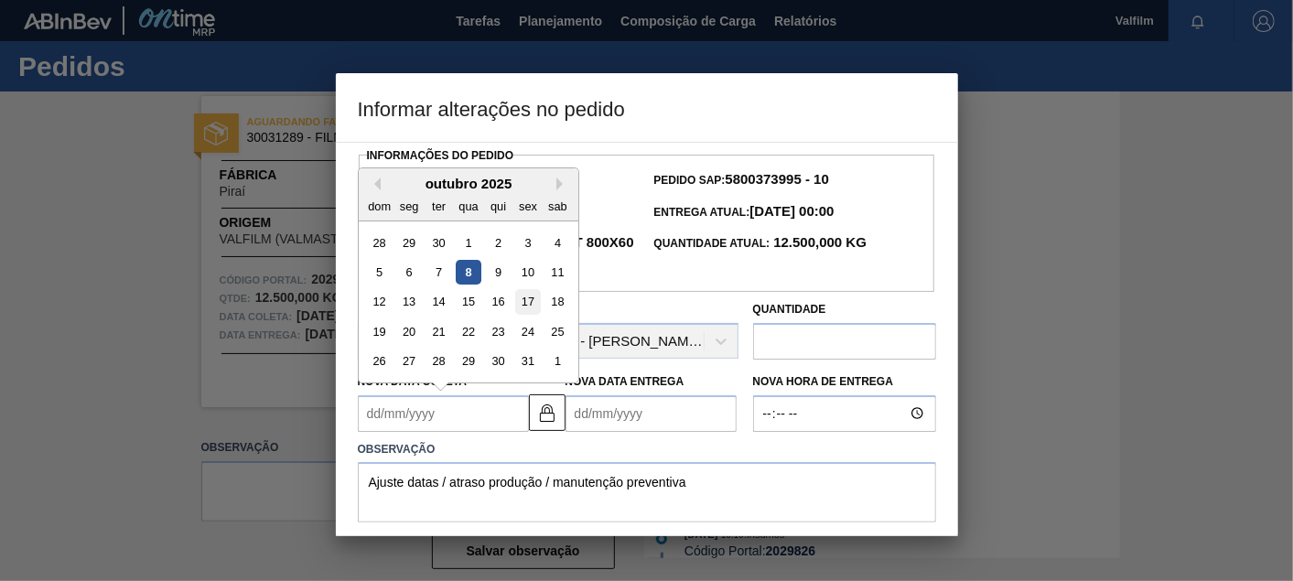
click at [528, 303] on div "17" at bounding box center [527, 301] width 25 height 25
type Coleta2029826 "[DATE]"
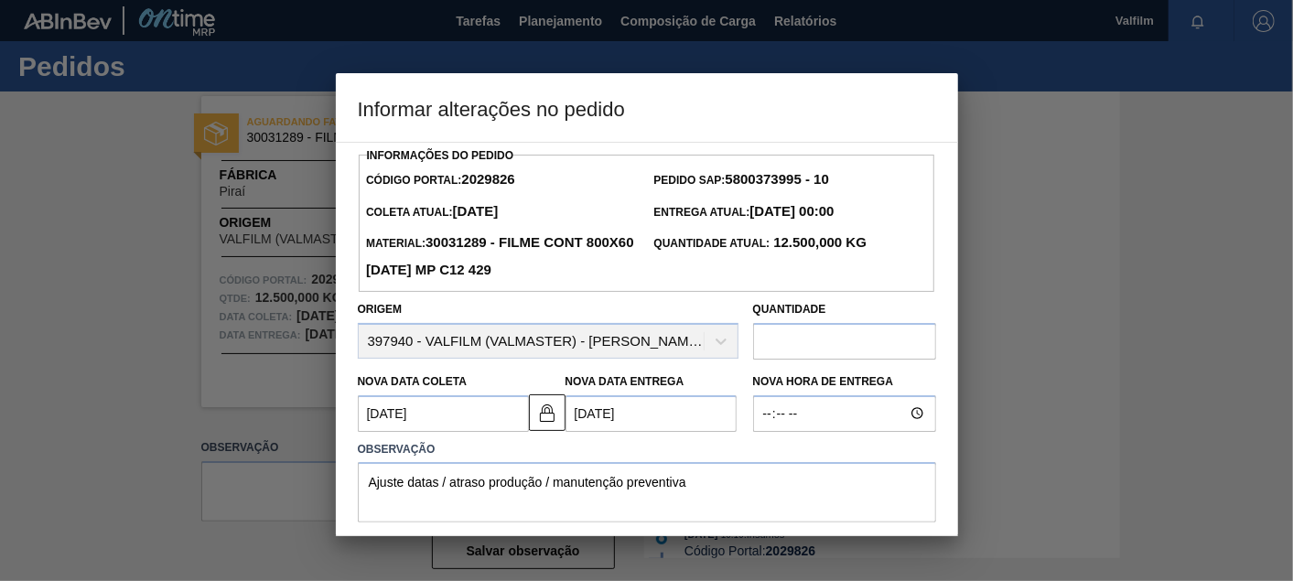
drag, startPoint x: 528, startPoint y: 424, endPoint x: 583, endPoint y: 424, distance: 54.9
click at [538, 424] on button at bounding box center [547, 412] width 37 height 37
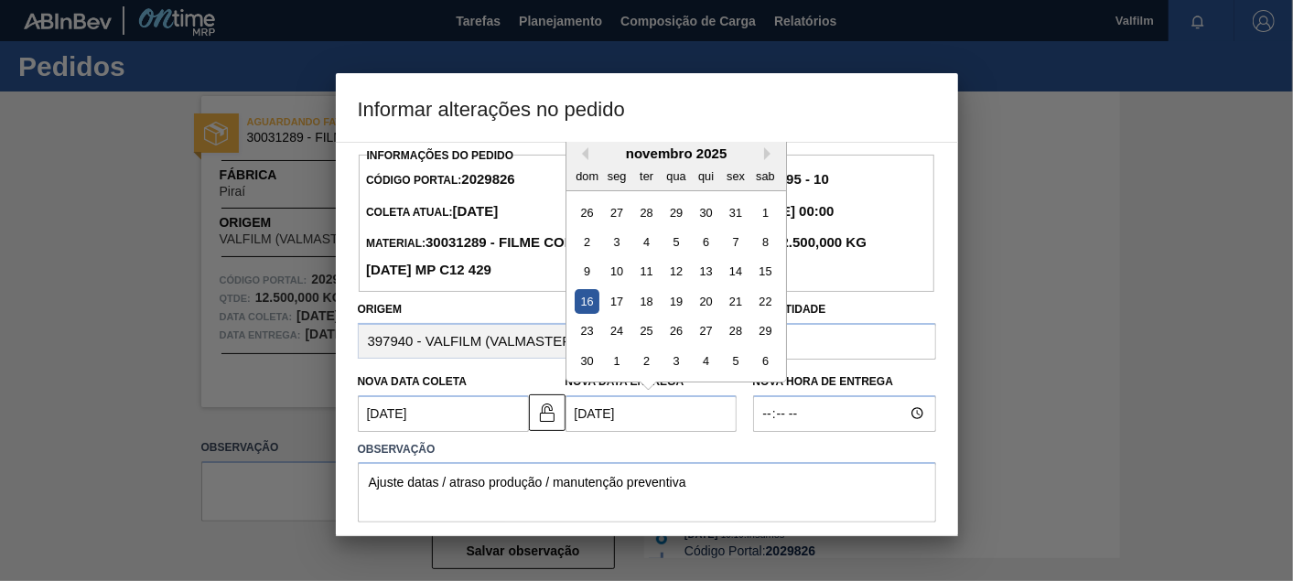
drag, startPoint x: 670, startPoint y: 416, endPoint x: 682, endPoint y: 380, distance: 38.5
click at [671, 417] on Entrega2029826 "[DATE]" at bounding box center [650, 413] width 171 height 37
click at [614, 297] on div "17" at bounding box center [616, 301] width 25 height 25
type Entrega2029826 "[DATE]"
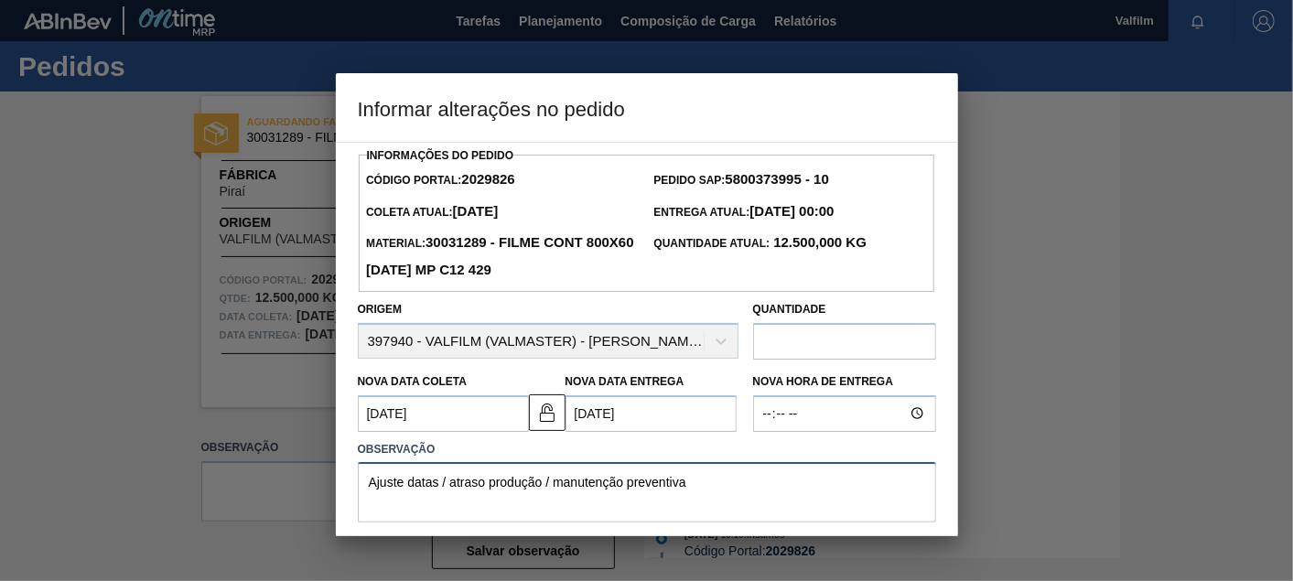
click at [727, 468] on textarea "Ajuste datas / atraso produção / manutenção preventiva" at bounding box center [647, 492] width 578 height 60
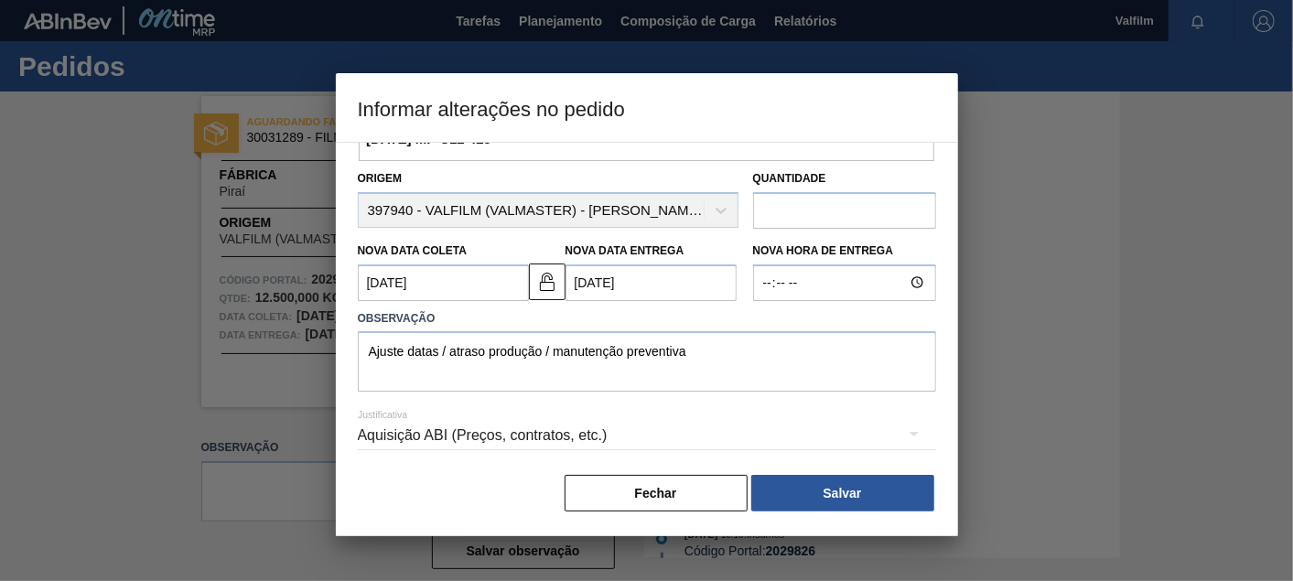
click at [596, 438] on div "Aquisição ABI (Preços, contratos, etc.)" at bounding box center [647, 435] width 578 height 51
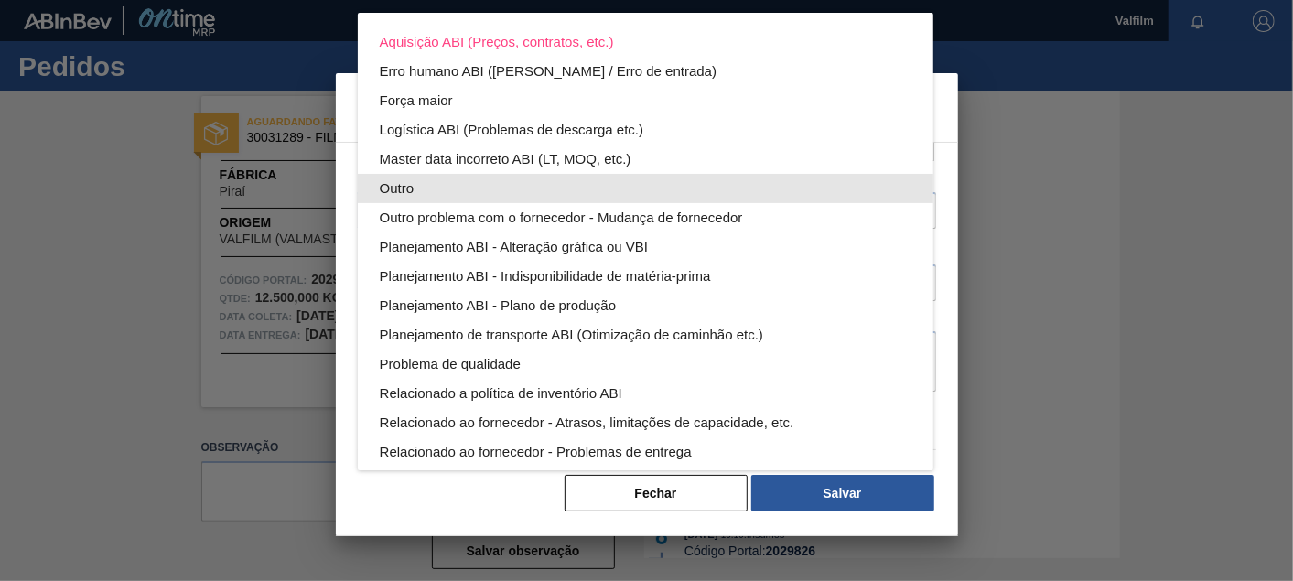
click at [417, 188] on div "Outro" at bounding box center [646, 188] width 532 height 29
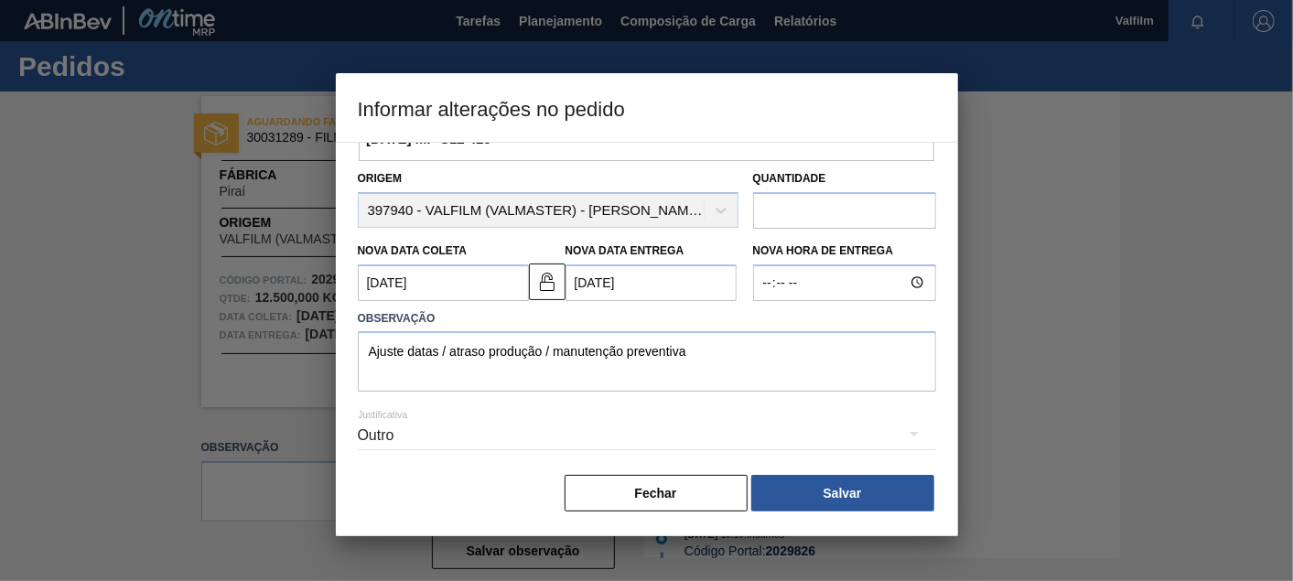
click at [830, 460] on div "Outro" at bounding box center [647, 435] width 578 height 51
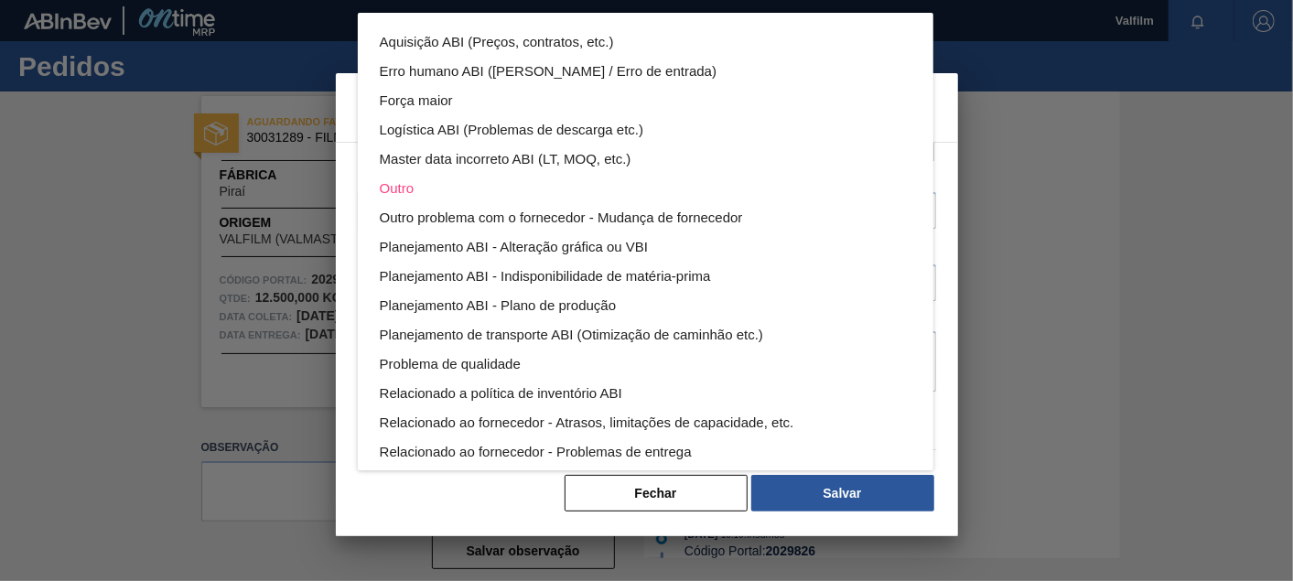
scroll to position [99, 0]
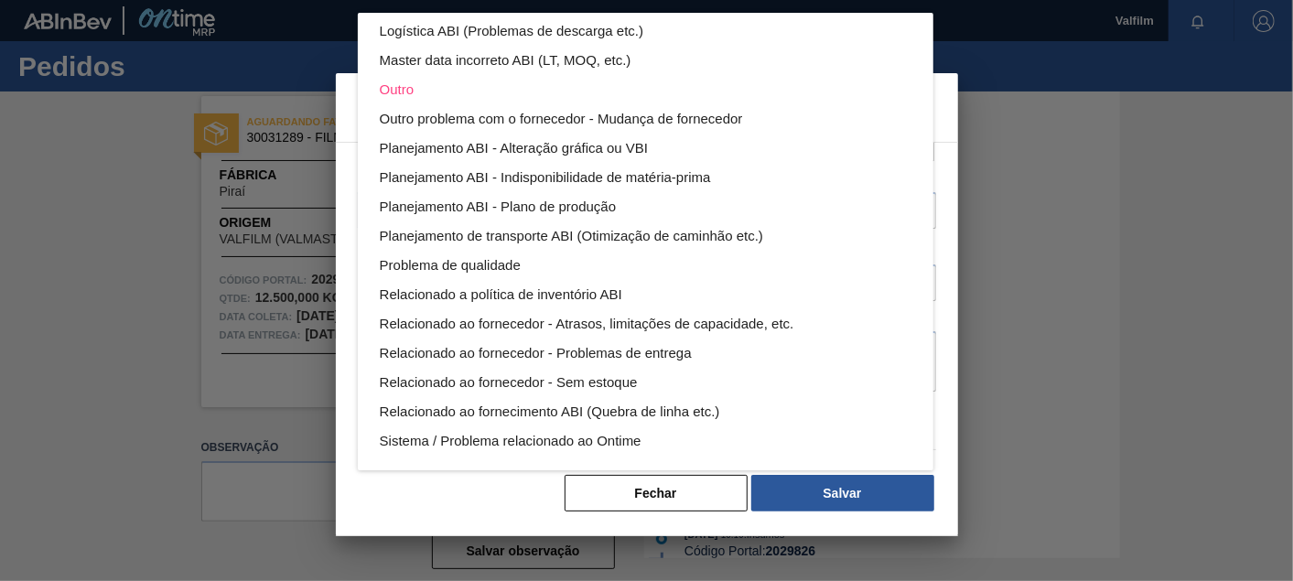
click at [846, 501] on div "Aquisição ABI (Preços, contratos, etc.) Erro humano ABI (Cálculo / Erro de entr…" at bounding box center [646, 290] width 1293 height 581
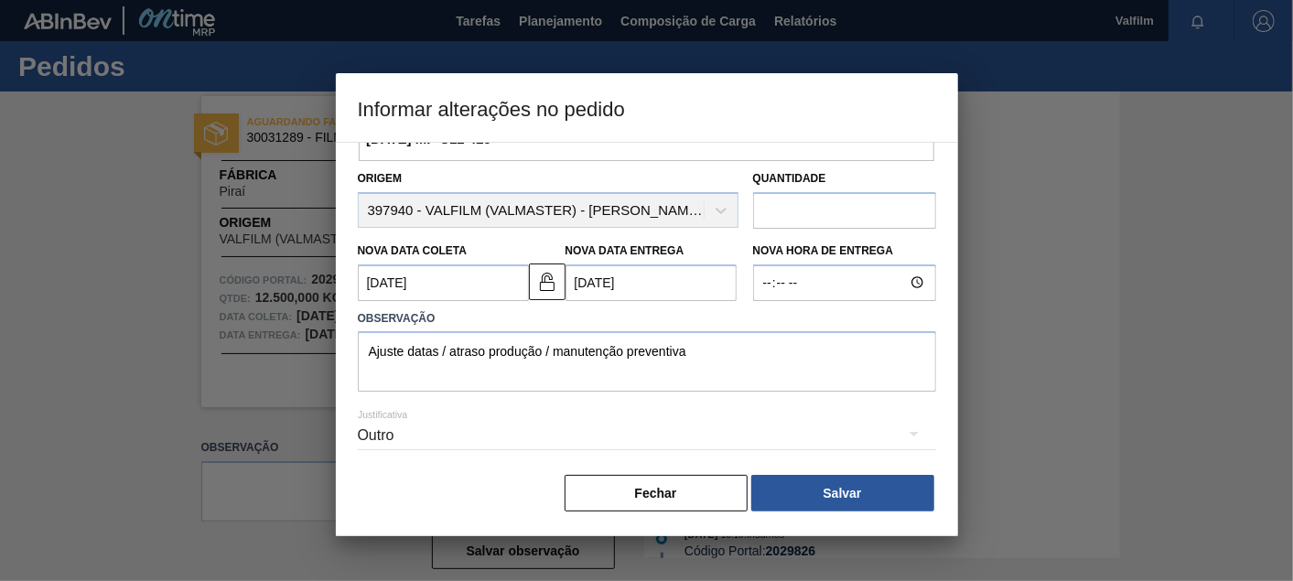
click at [849, 494] on div "Aquisição ABI (Preços, contratos, etc.) Erro humano ABI (Cálculo / Erro de entr…" at bounding box center [646, 290] width 1293 height 581
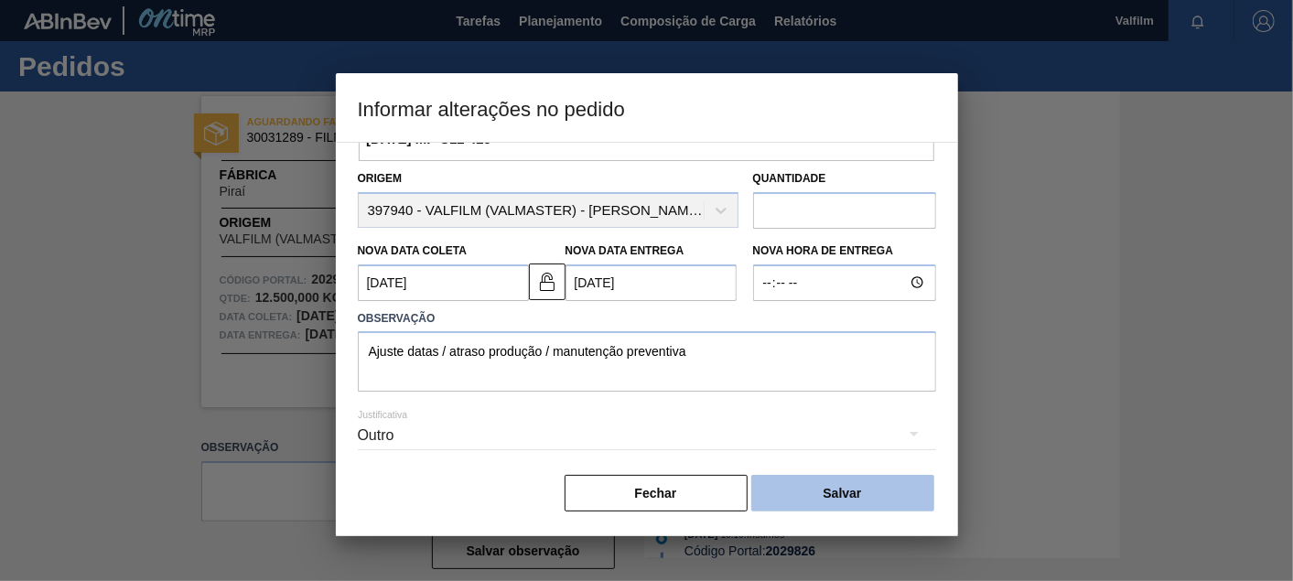
click at [839, 486] on button "Salvar" at bounding box center [842, 493] width 183 height 37
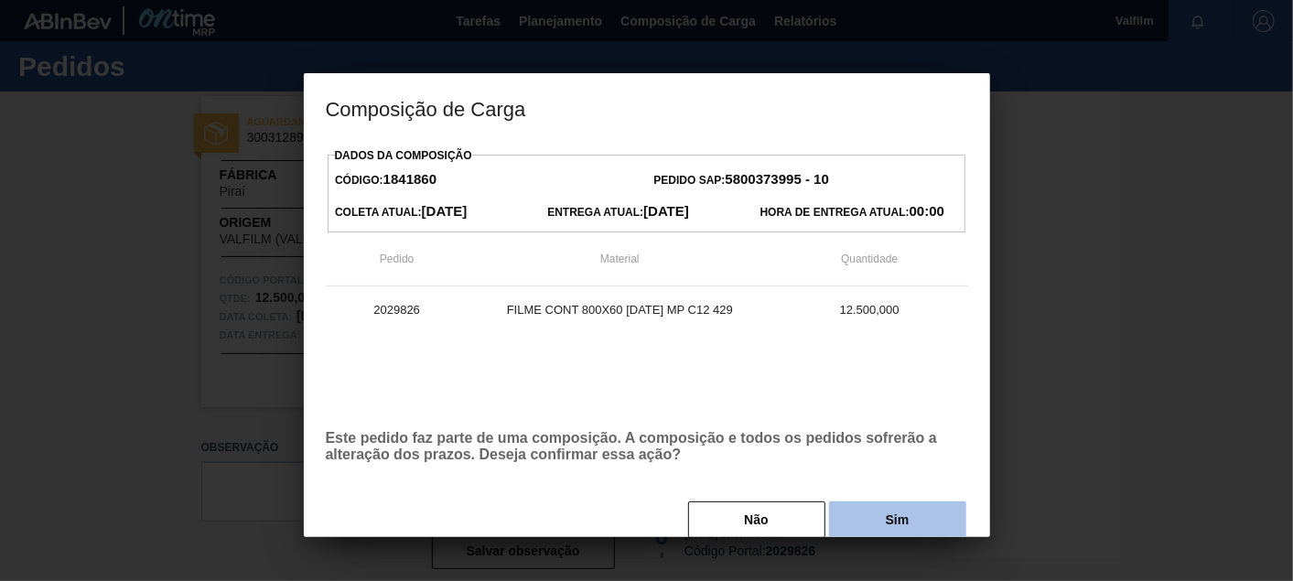
click at [839, 504] on div "Não Sim" at bounding box center [647, 520] width 642 height 40
click at [845, 504] on button "Sim" at bounding box center [897, 519] width 137 height 37
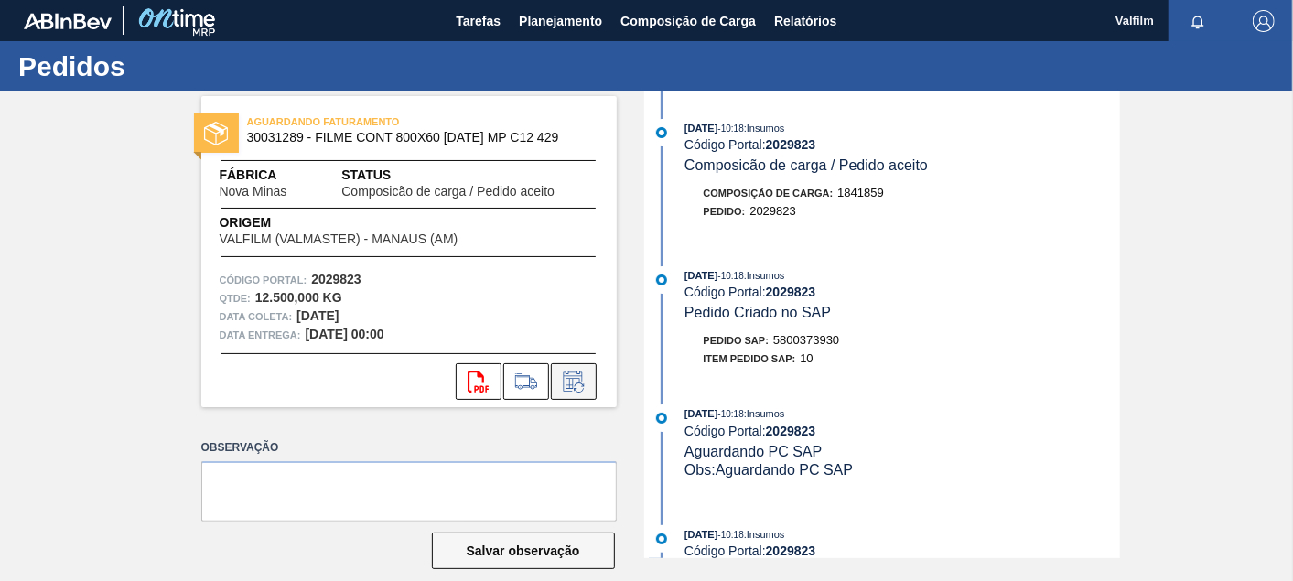
click at [574, 374] on icon at bounding box center [573, 382] width 29 height 22
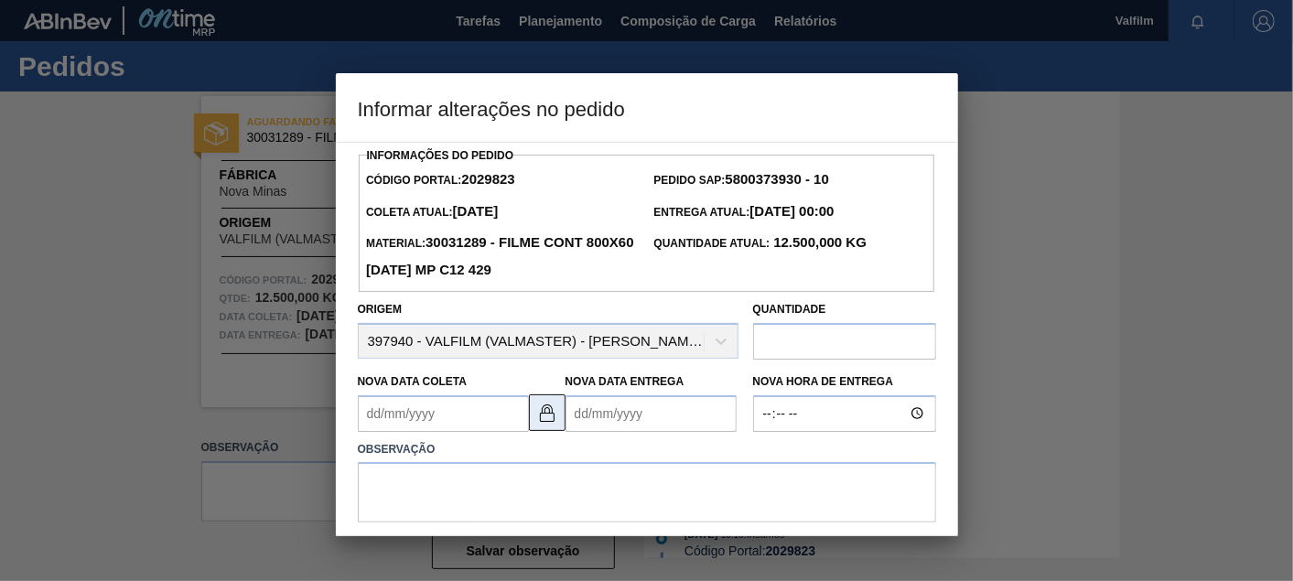
click at [540, 420] on img at bounding box center [547, 413] width 22 height 22
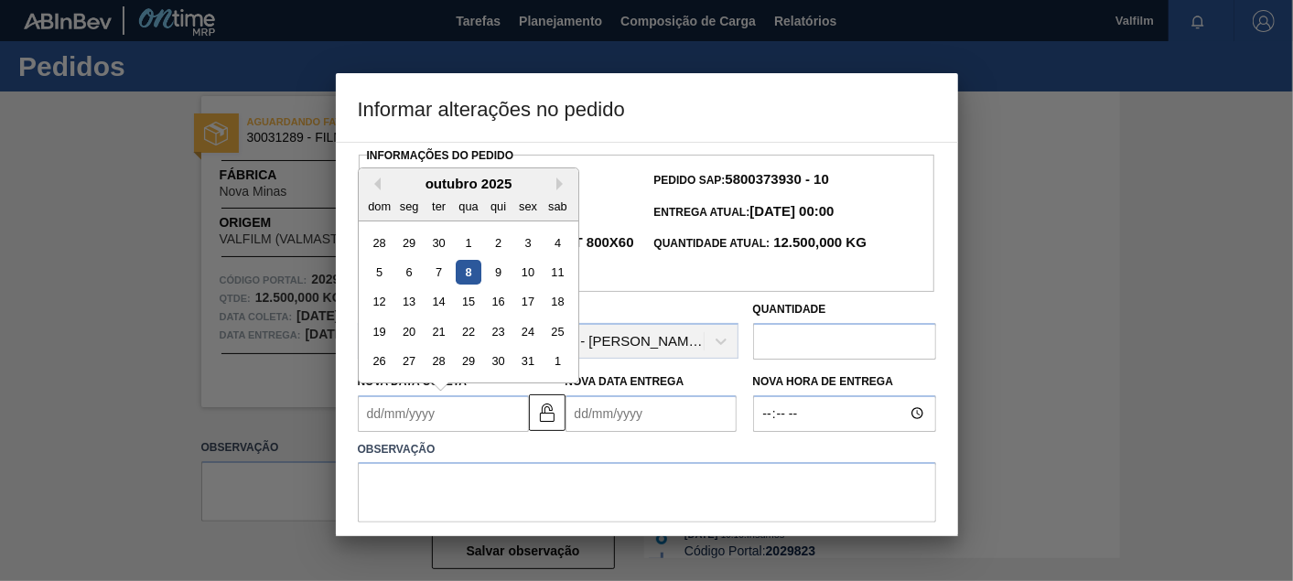
click at [469, 413] on Coleta2029823 "Nova Data Coleta" at bounding box center [443, 413] width 171 height 37
click at [520, 314] on div "17" at bounding box center [527, 301] width 25 height 25
type Coleta2029823 "[DATE]"
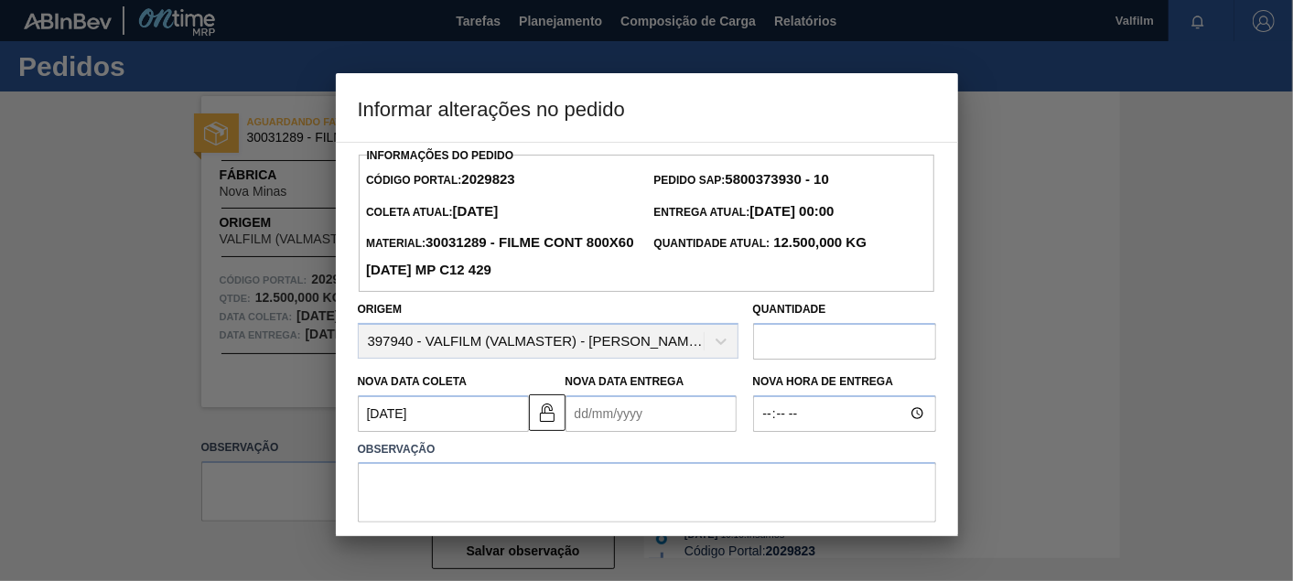
click at [628, 430] on Entrega2029823 "Nova Data Entrega" at bounding box center [650, 413] width 171 height 37
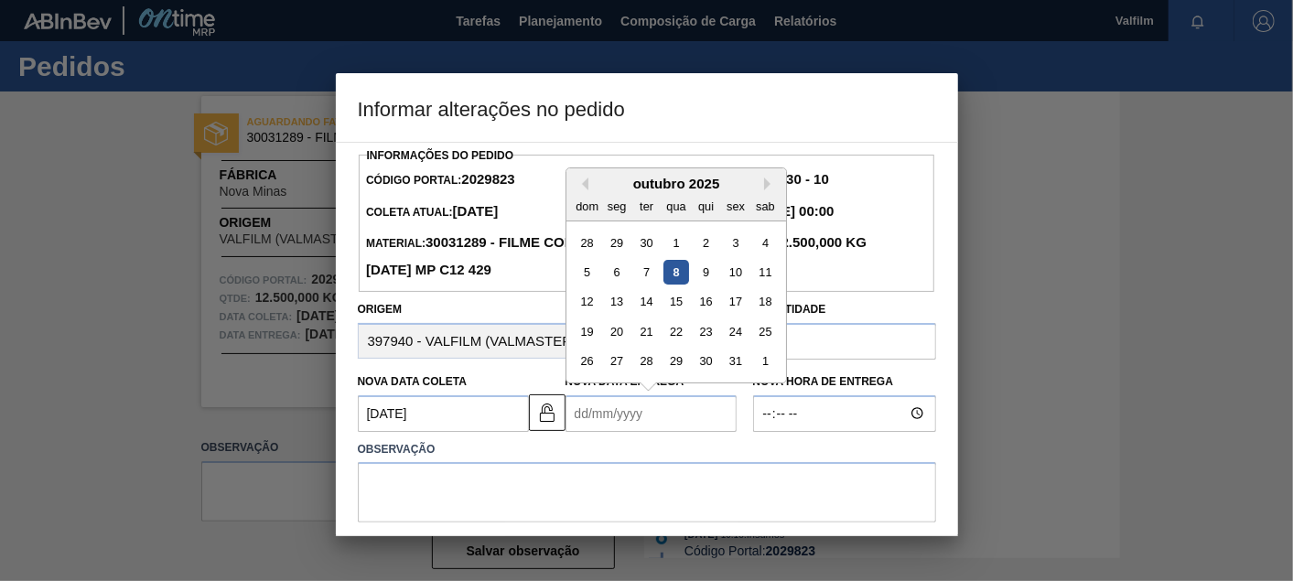
drag, startPoint x: 738, startPoint y: 300, endPoint x: 683, endPoint y: 397, distance: 111.9
click at [739, 301] on div "17" at bounding box center [735, 301] width 25 height 25
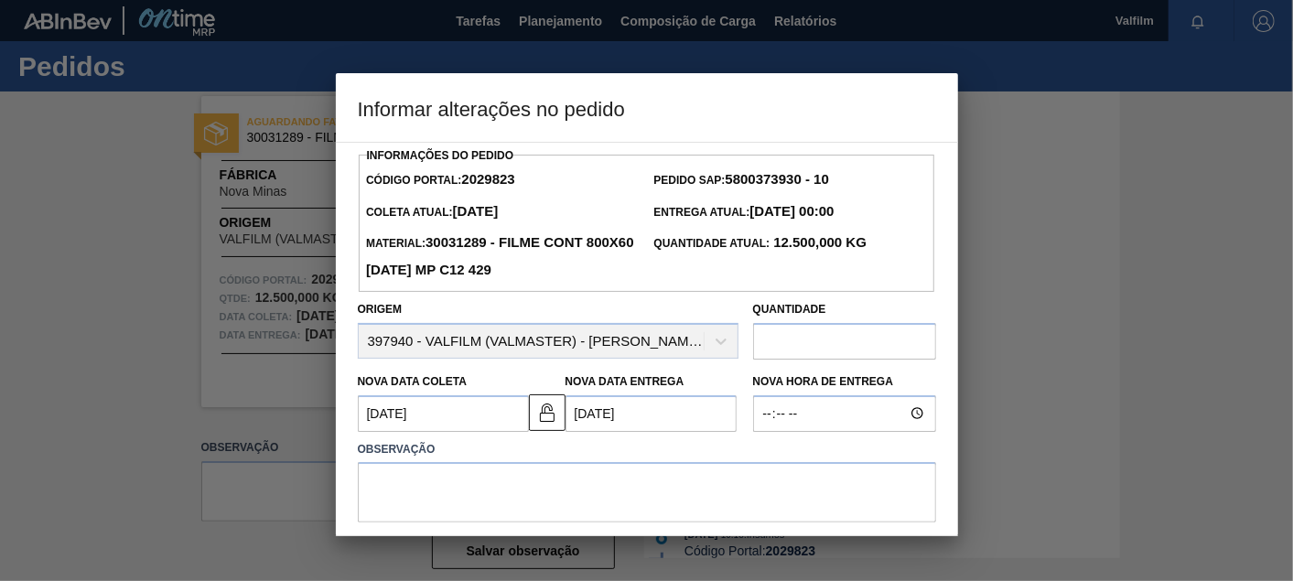
click at [652, 413] on Entrega2029823 "[DATE]" at bounding box center [650, 413] width 171 height 37
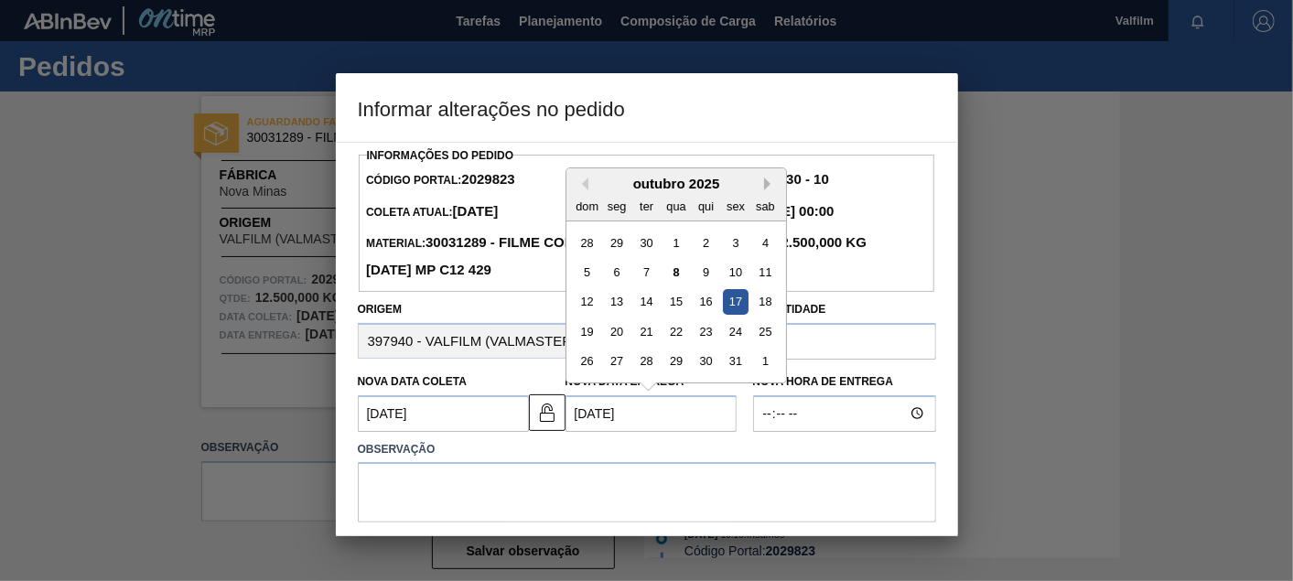
click at [765, 181] on button "Next Month" at bounding box center [770, 184] width 13 height 13
drag, startPoint x: 614, startPoint y: 333, endPoint x: 587, endPoint y: 463, distance: 132.6
click at [614, 337] on div "17" at bounding box center [616, 331] width 25 height 25
type Entrega2029823 "[DATE]"
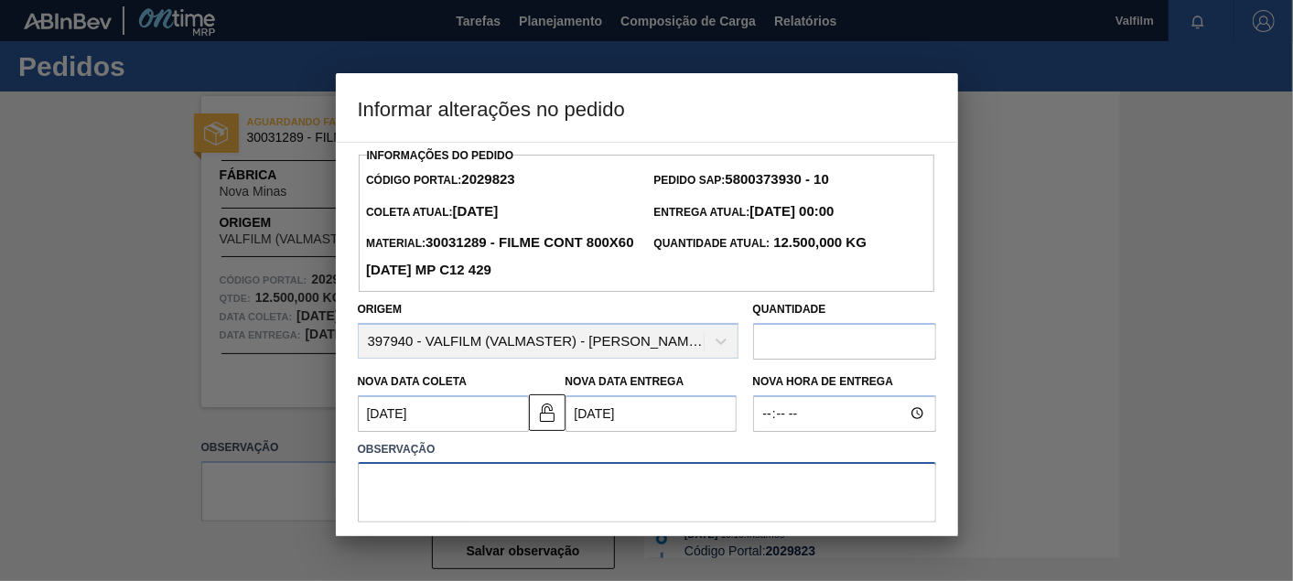
click at [577, 496] on textarea at bounding box center [647, 492] width 578 height 60
paste textarea "Ajuste datas / atraso produção / manutenção preventiva"
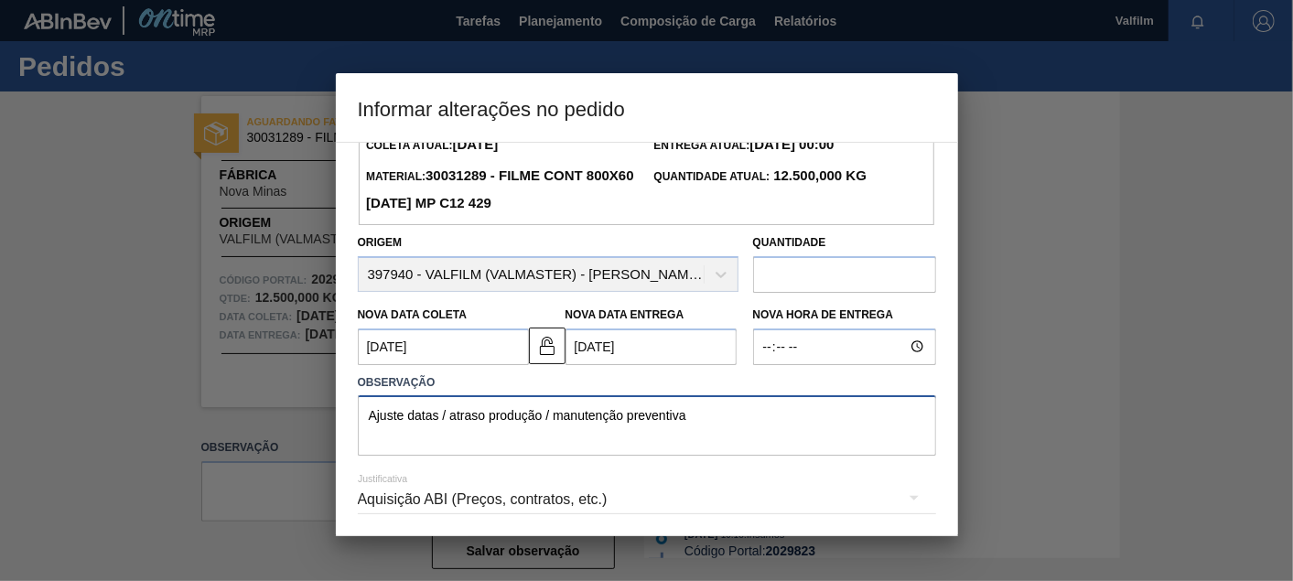
scroll to position [132, 0]
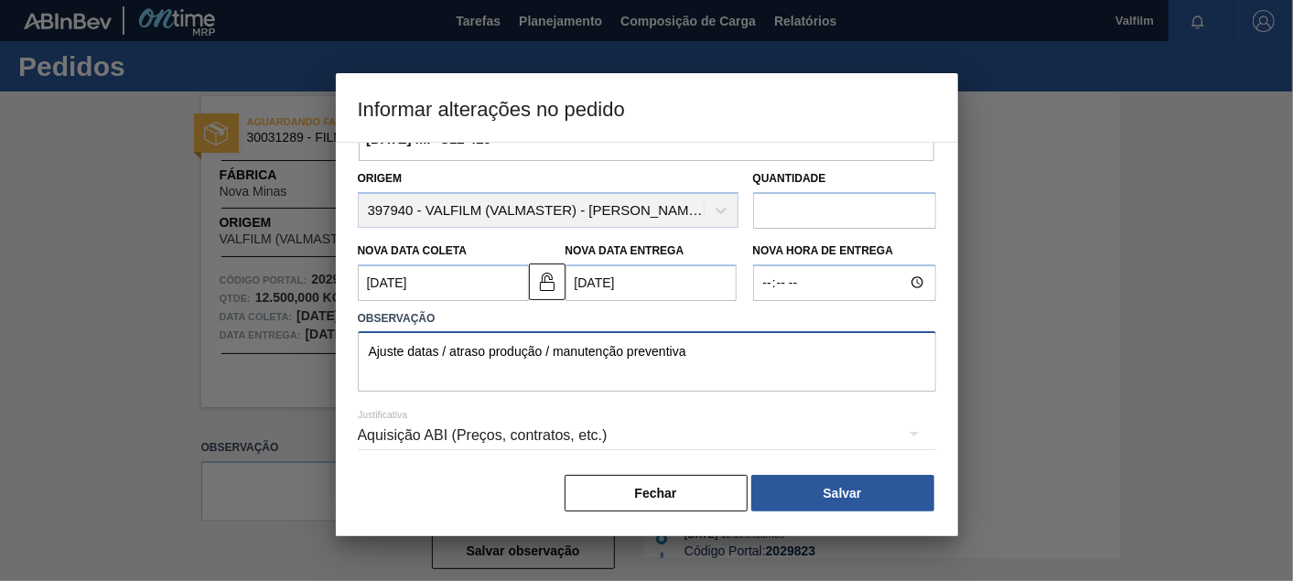
type textarea "Ajuste datas / atraso produção / manutenção preventiva"
click at [510, 438] on div "Aquisição ABI (Preços, contratos, etc.)" at bounding box center [647, 435] width 578 height 51
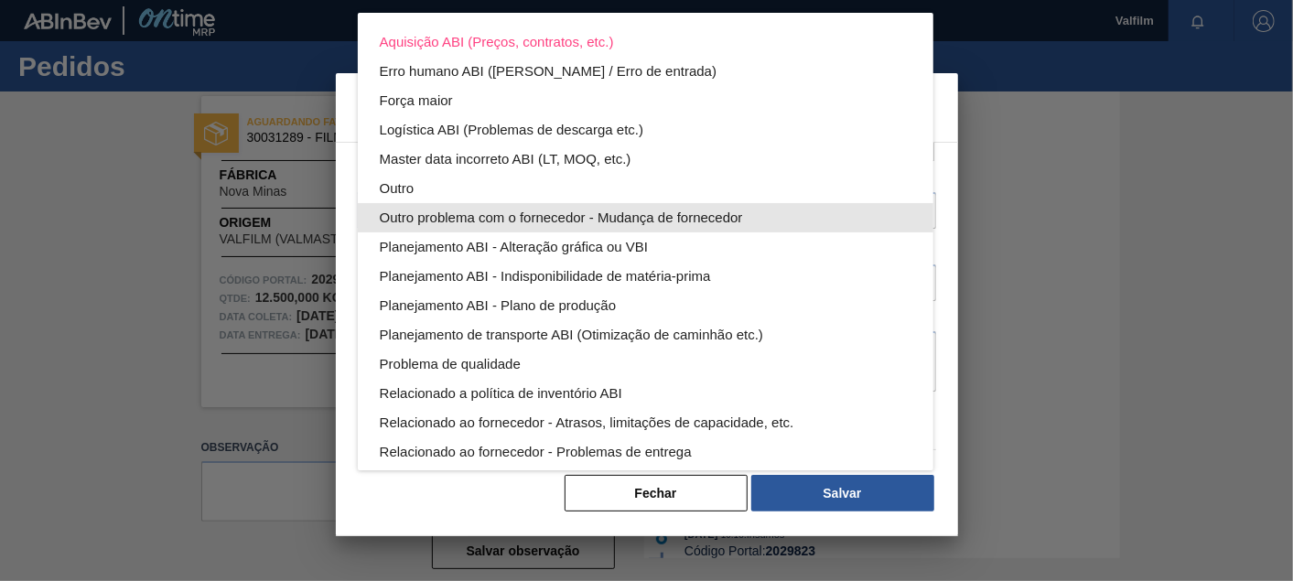
drag, startPoint x: 428, startPoint y: 188, endPoint x: 438, endPoint y: 190, distance: 10.4
click at [431, 188] on div "Outro" at bounding box center [646, 188] width 532 height 29
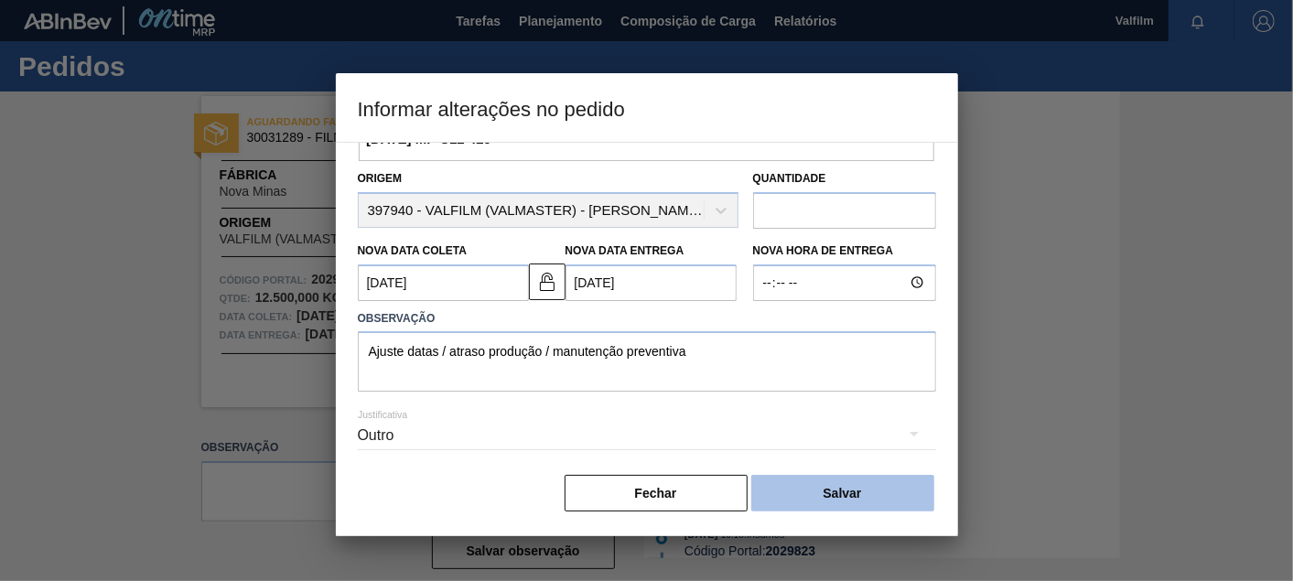
click at [867, 491] on button "Salvar" at bounding box center [842, 493] width 183 height 37
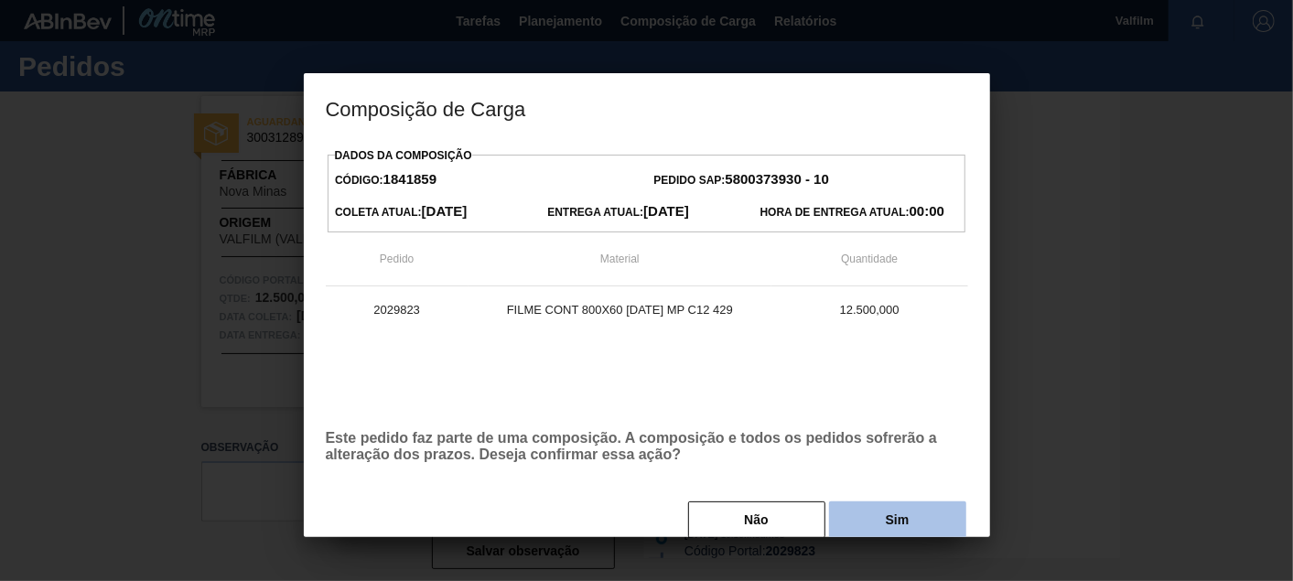
click at [910, 505] on div "Não Sim" at bounding box center [647, 520] width 642 height 40
click at [918, 501] on div "Dados da Composição Código: 1841859 Pedido SAP: 5800373930 - 10 Coleta Atual: 1…" at bounding box center [647, 341] width 642 height 397
click at [912, 512] on button "Sim" at bounding box center [897, 519] width 137 height 37
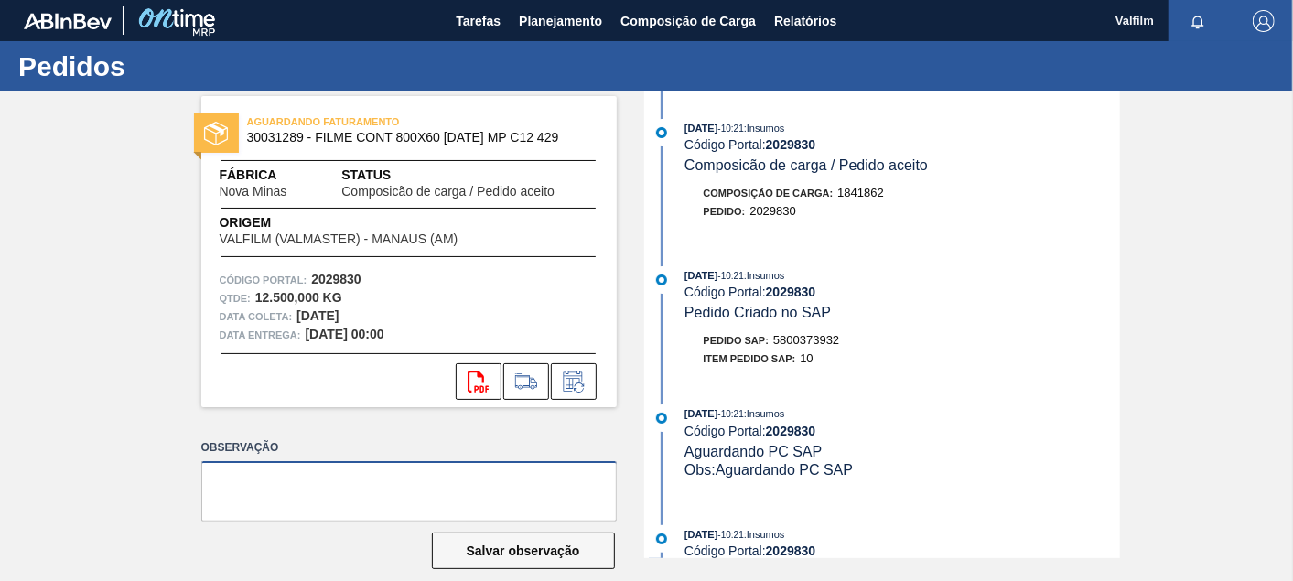
click at [368, 472] on textarea at bounding box center [408, 491] width 415 height 60
click at [580, 367] on button at bounding box center [574, 381] width 46 height 37
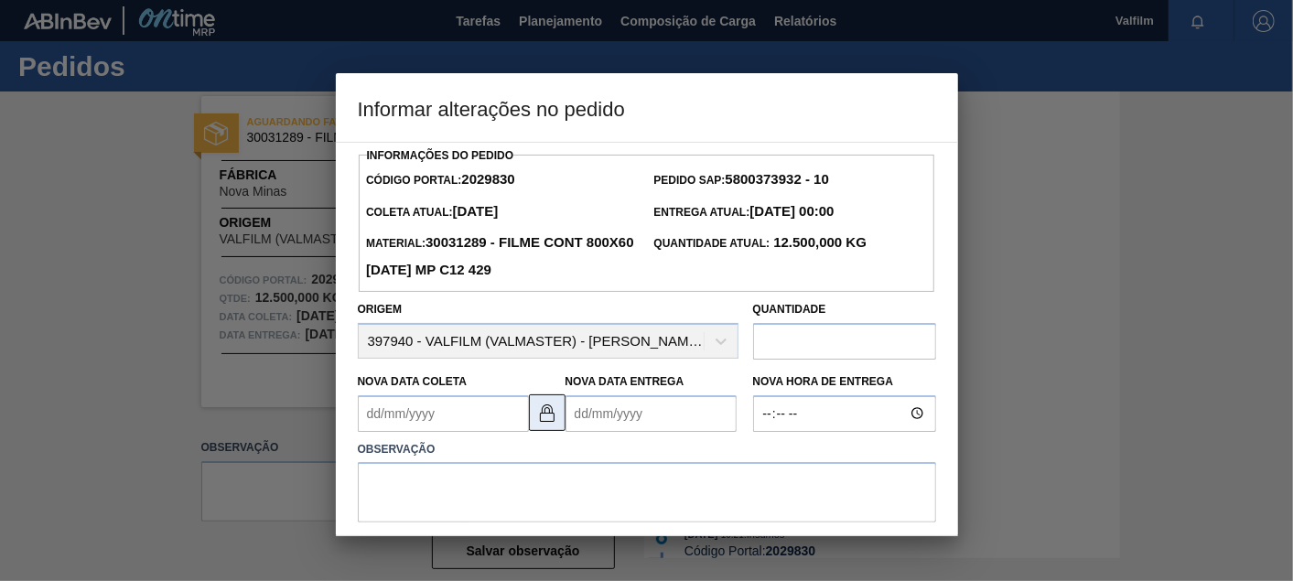
click at [540, 404] on img at bounding box center [547, 413] width 22 height 22
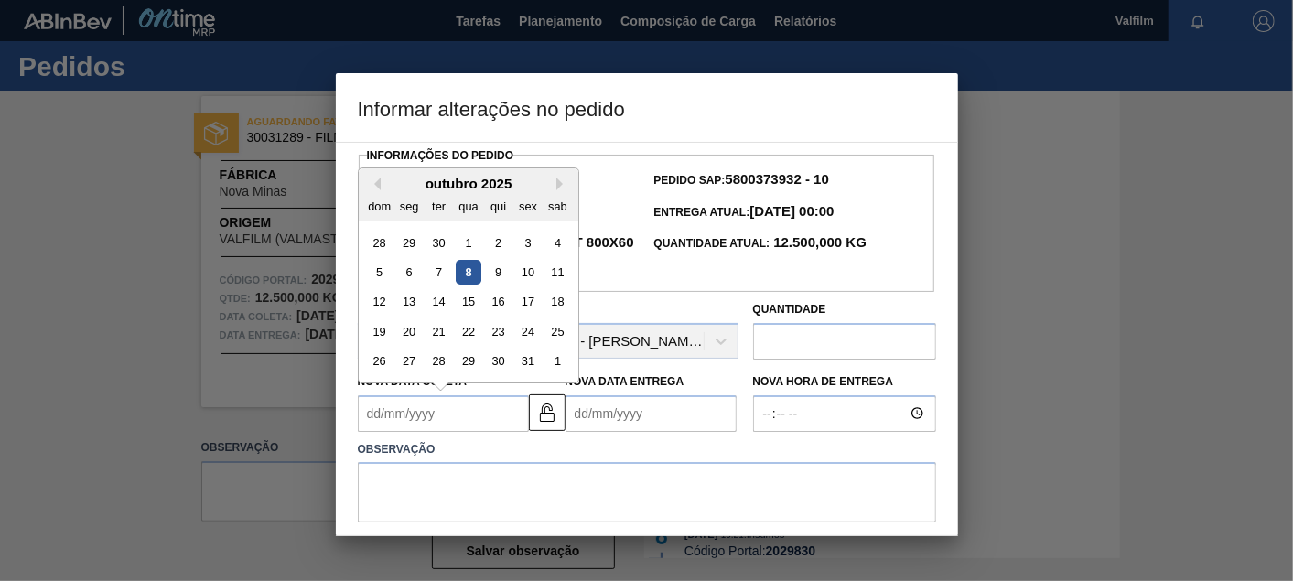
click at [478, 419] on Coleta2029830 "Nova Data Coleta" at bounding box center [443, 413] width 171 height 37
drag, startPoint x: 532, startPoint y: 297, endPoint x: 550, endPoint y: 315, distance: 25.2
click at [535, 301] on div "17" at bounding box center [527, 301] width 25 height 25
type Coleta2029830 "[DATE]"
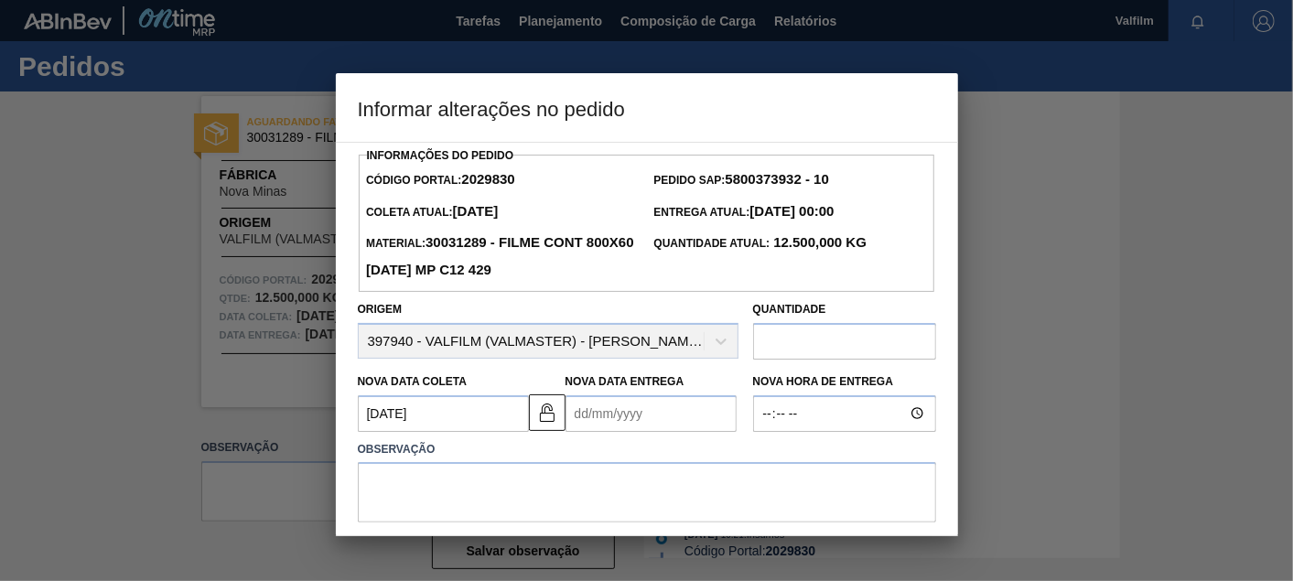
click at [662, 428] on Entrega2029830 "Nova Data Entrega" at bounding box center [650, 413] width 171 height 37
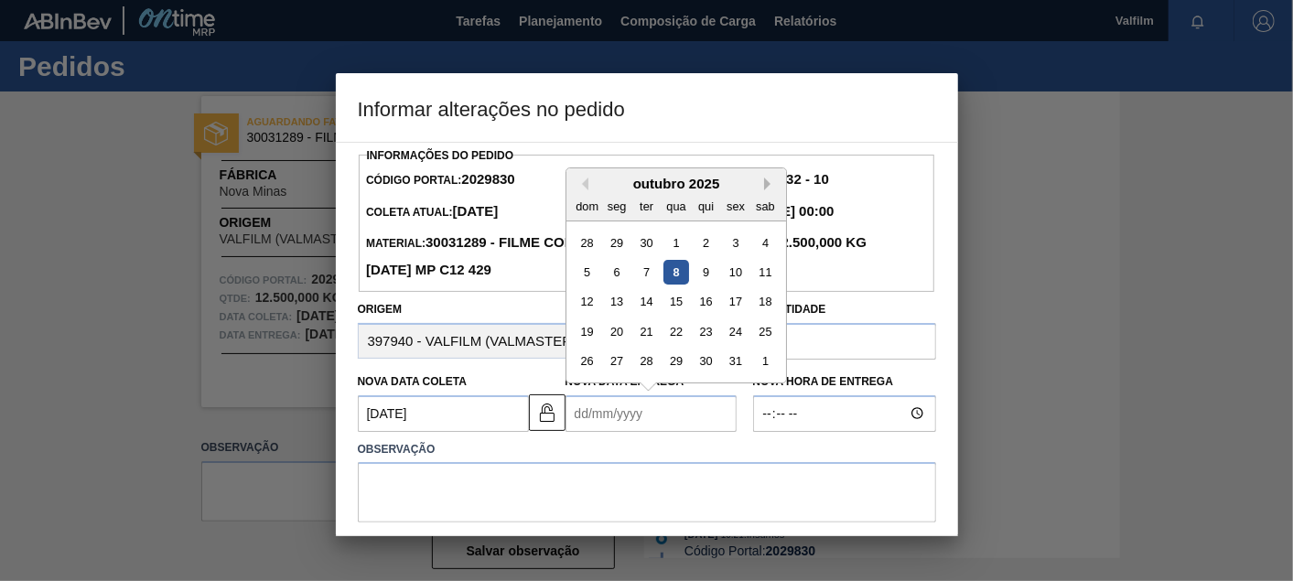
click at [770, 188] on button "Next Month" at bounding box center [770, 184] width 13 height 13
drag, startPoint x: 617, startPoint y: 337, endPoint x: 624, endPoint y: 415, distance: 79.0
click at [615, 338] on div "17" at bounding box center [616, 331] width 25 height 25
type Entrega2029830 "[DATE]"
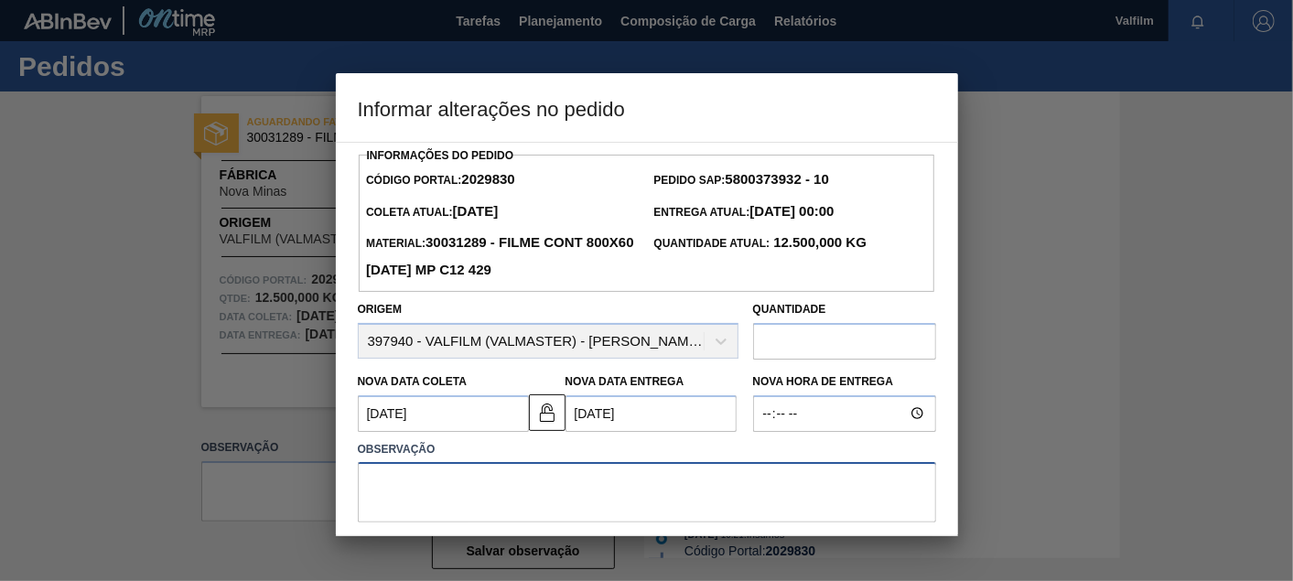
click at [615, 478] on textarea at bounding box center [647, 492] width 578 height 60
paste textarea "Ajuste datas / atraso produção / manutenção preventiva"
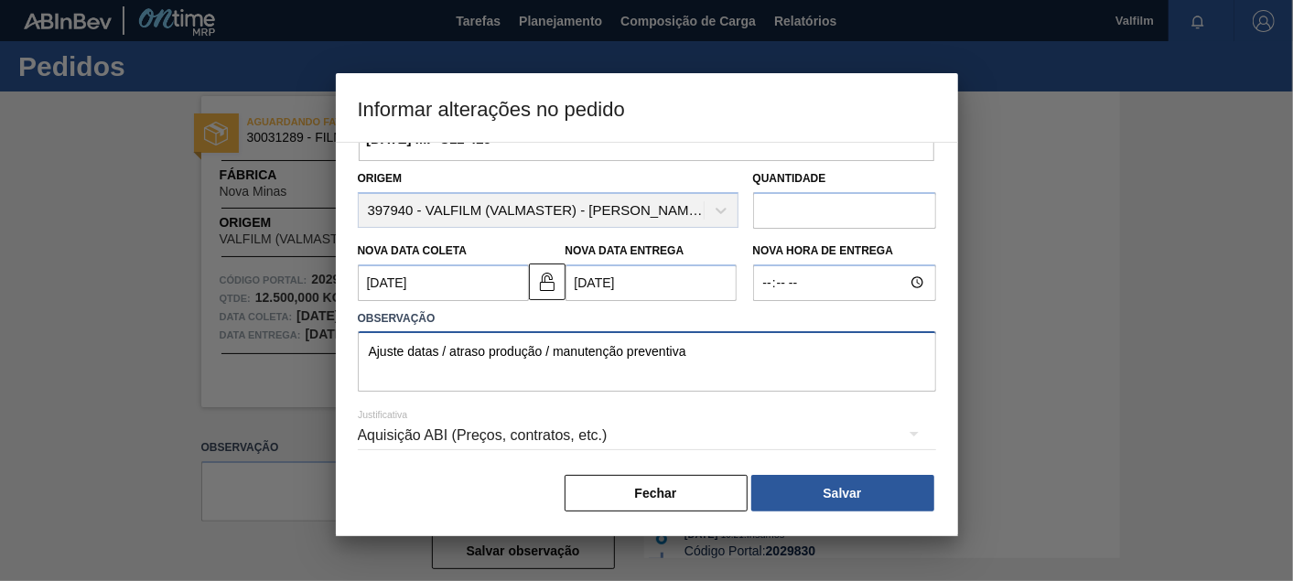
scroll to position [132, 0]
type textarea "Ajuste datas / atraso produção / manutenção preventiva"
click at [507, 424] on div "Aquisição ABI (Preços, contratos, etc.)" at bounding box center [647, 435] width 578 height 51
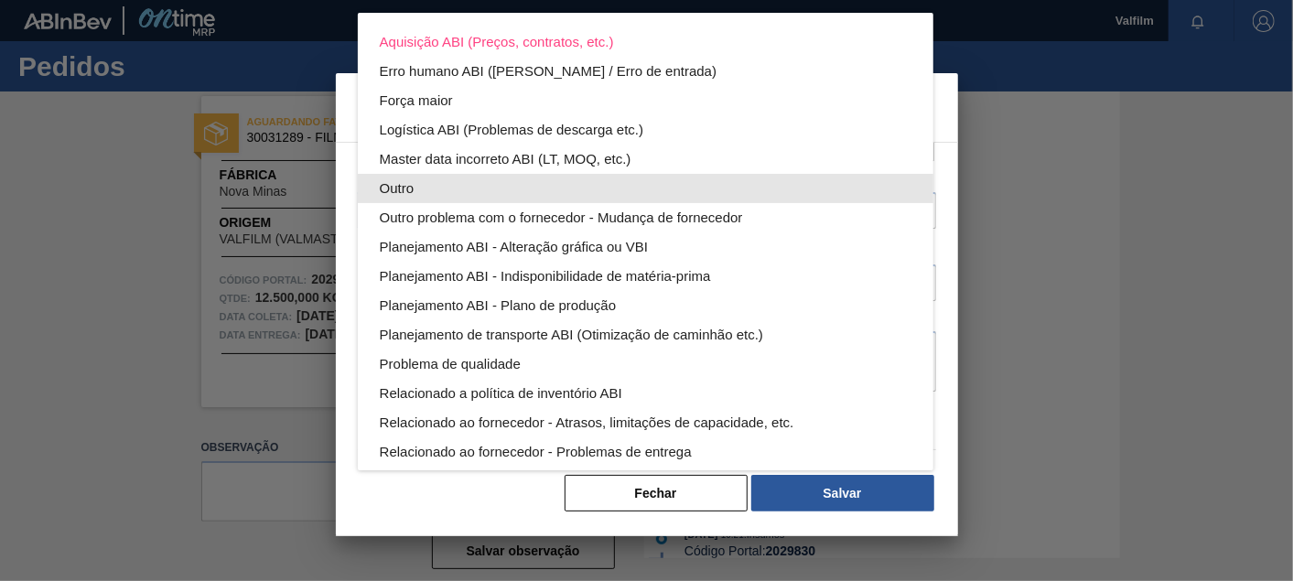
click at [445, 188] on div "Outro" at bounding box center [646, 188] width 532 height 29
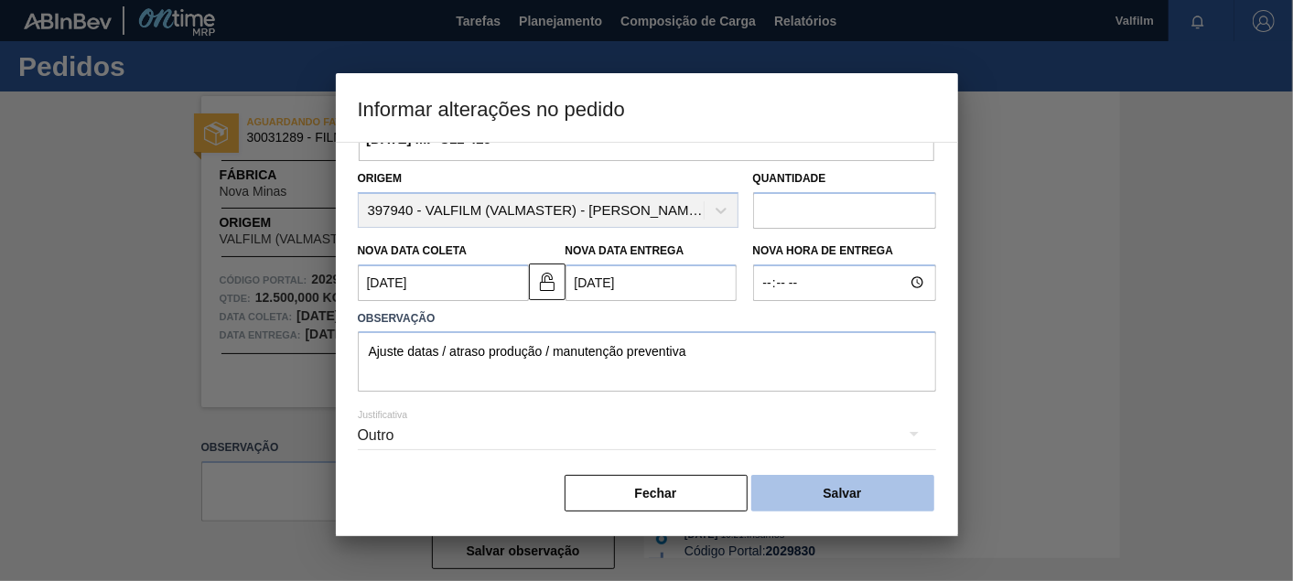
click at [887, 503] on button "Salvar" at bounding box center [842, 493] width 183 height 37
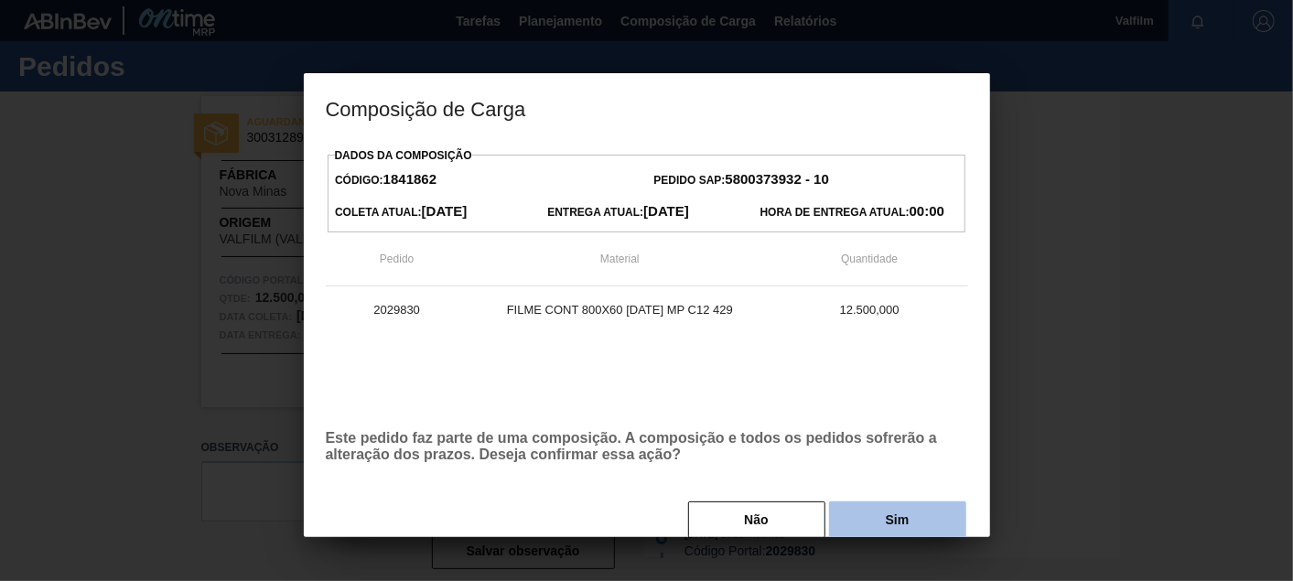
click at [883, 513] on button "Sim" at bounding box center [897, 519] width 137 height 37
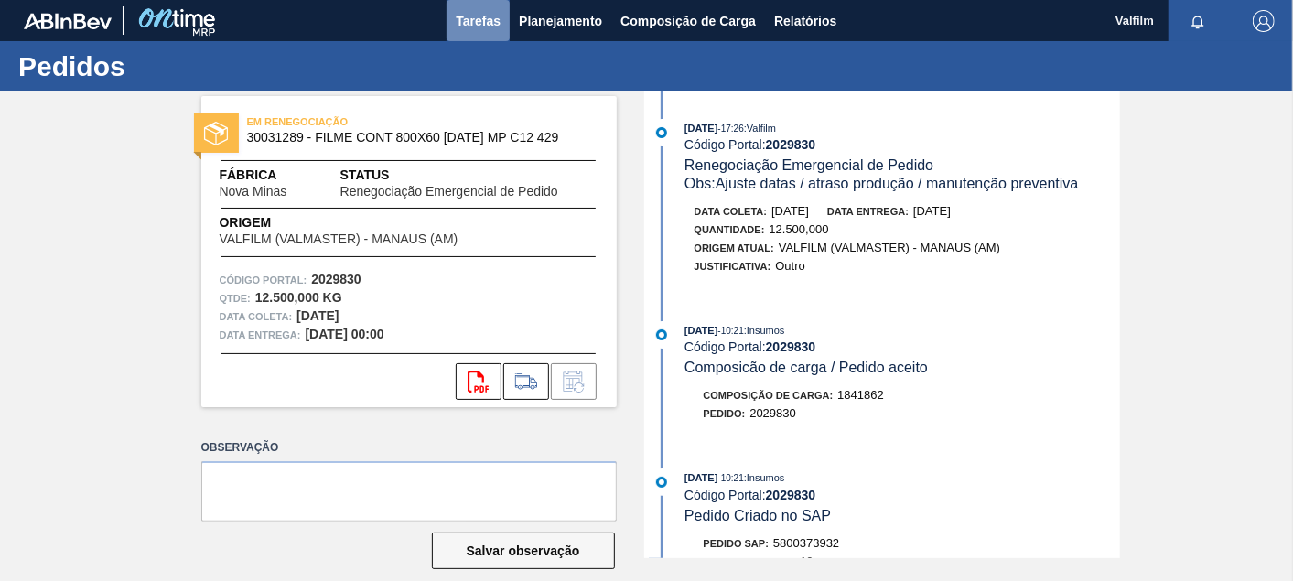
click at [487, 26] on span "Tarefas" at bounding box center [478, 21] width 45 height 22
